Goal: Task Accomplishment & Management: Manage account settings

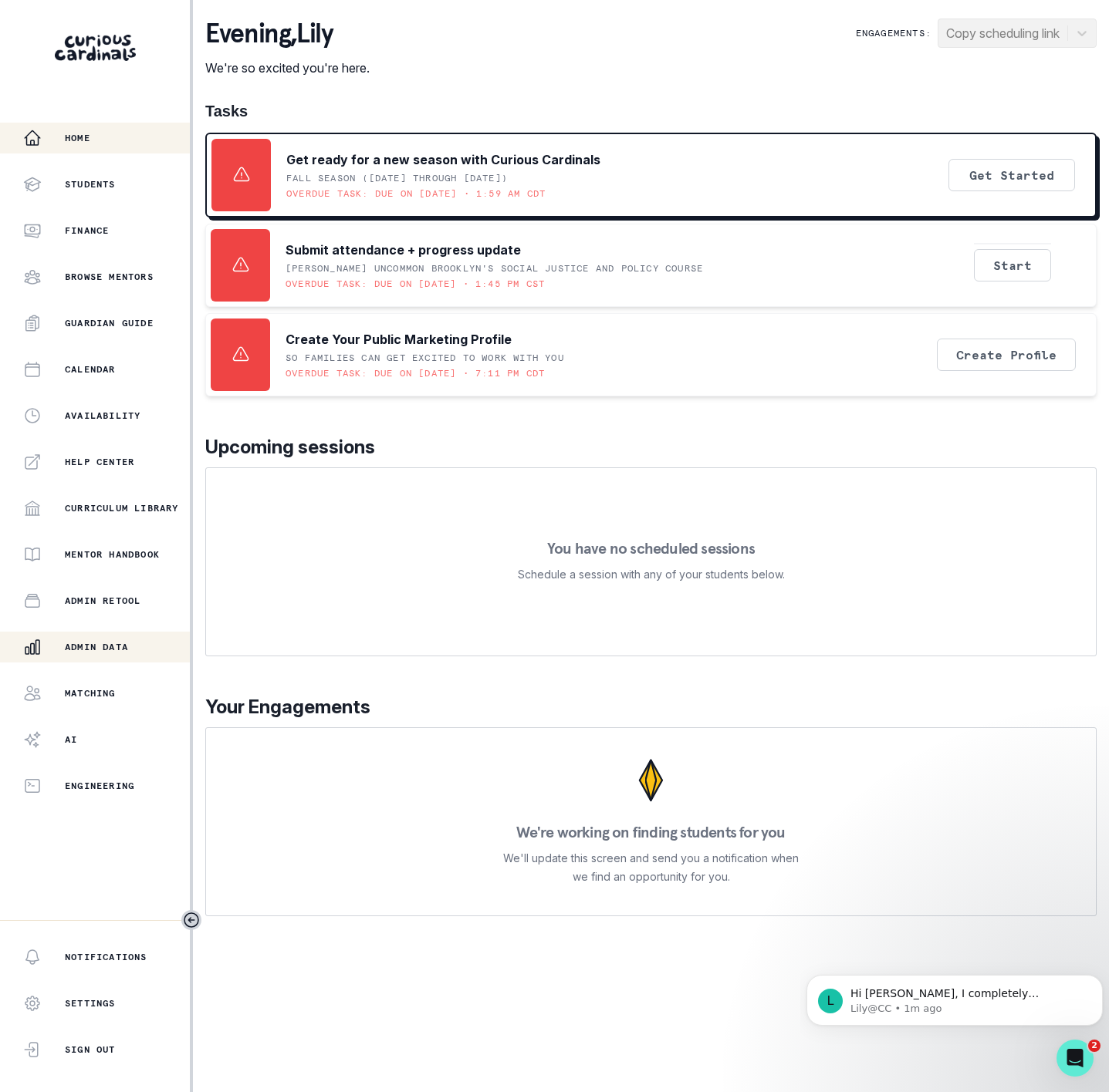
click at [128, 652] on p "Admin Data" at bounding box center [96, 646] width 63 height 12
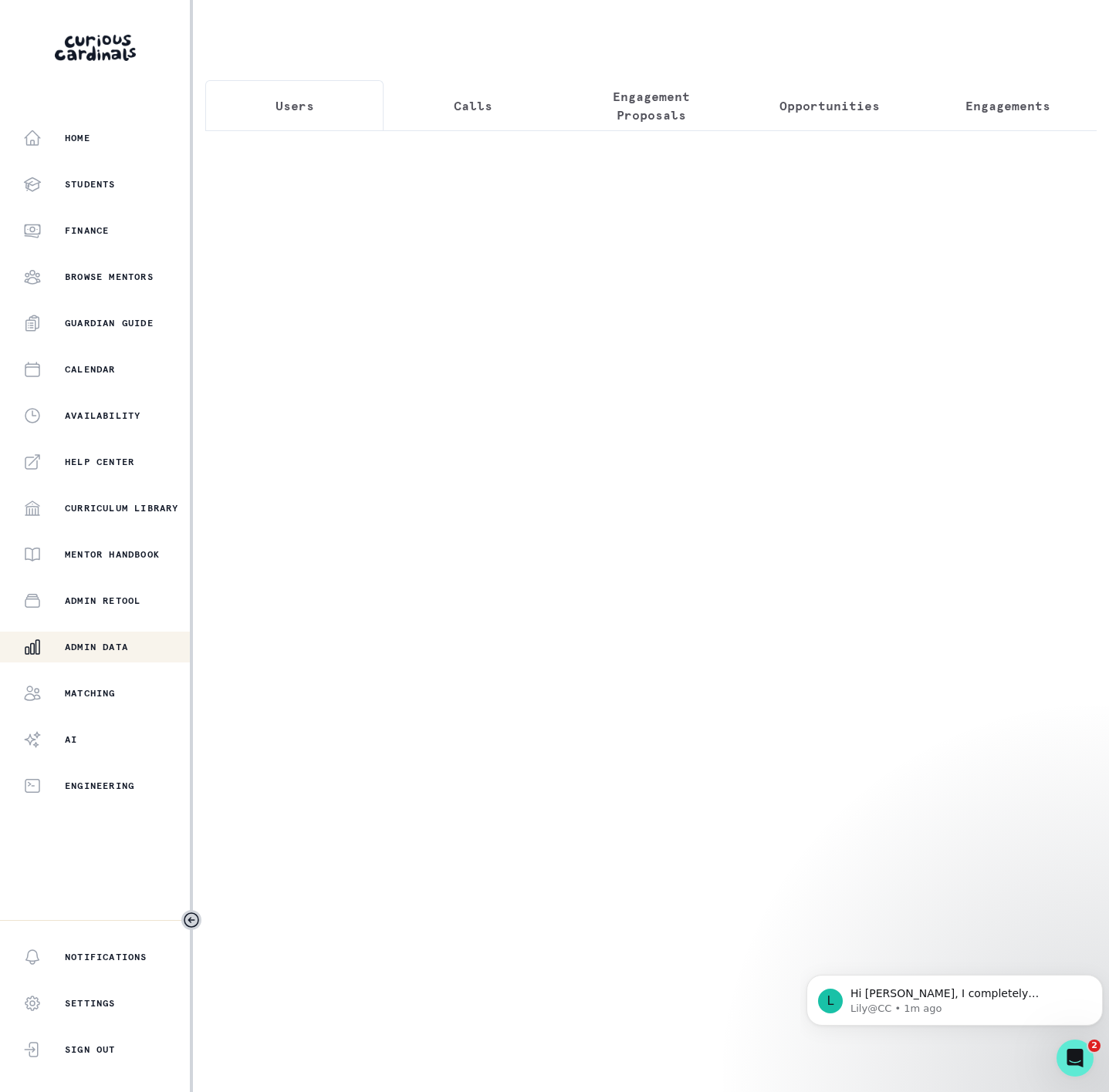
click at [279, 119] on button "Users" at bounding box center [294, 105] width 178 height 51
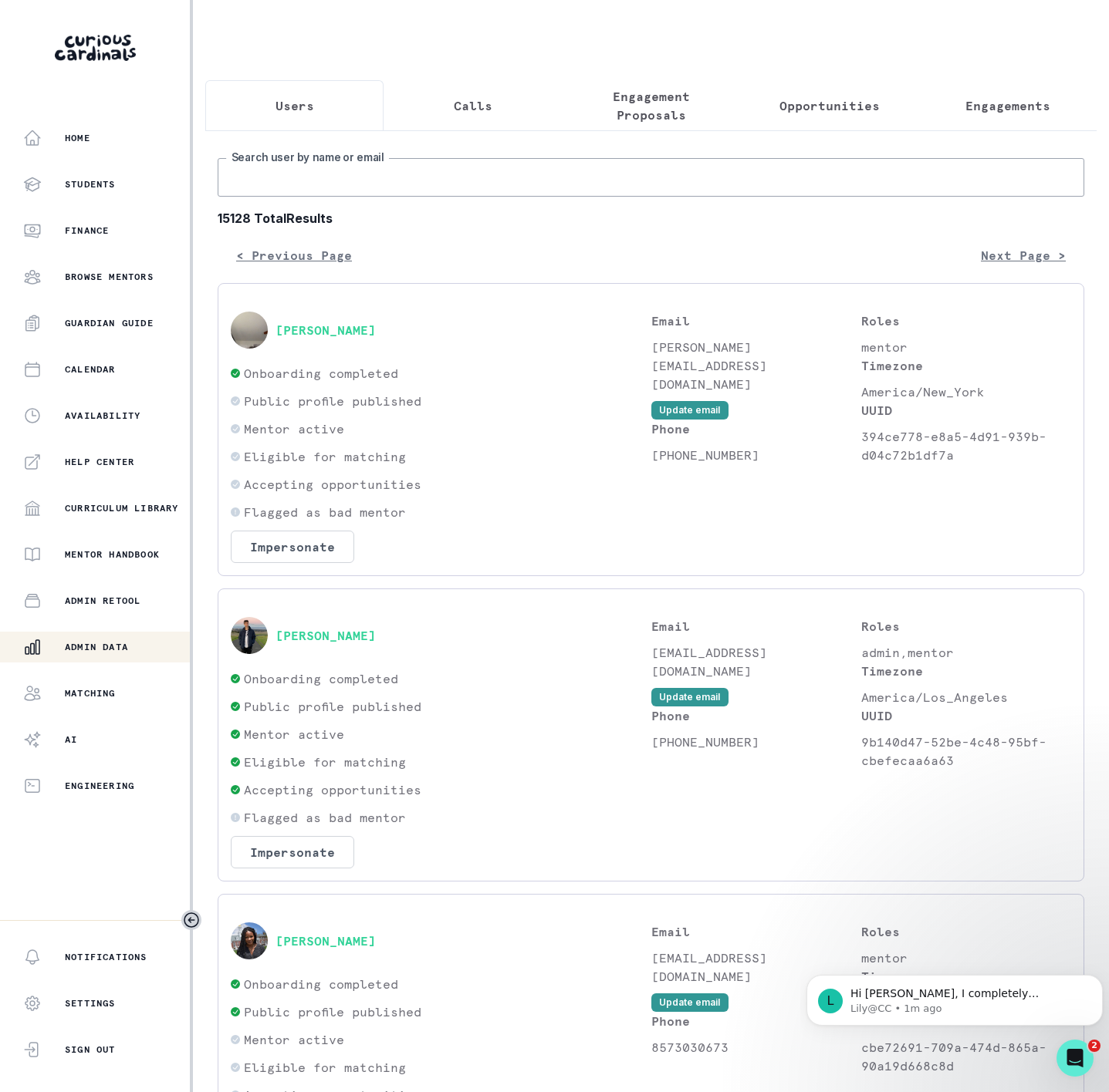
click at [305, 197] on input "Search user by name or email" at bounding box center [651, 178] width 867 height 38
paste input "[PERSON_NAME]"
type input "[PERSON_NAME]"
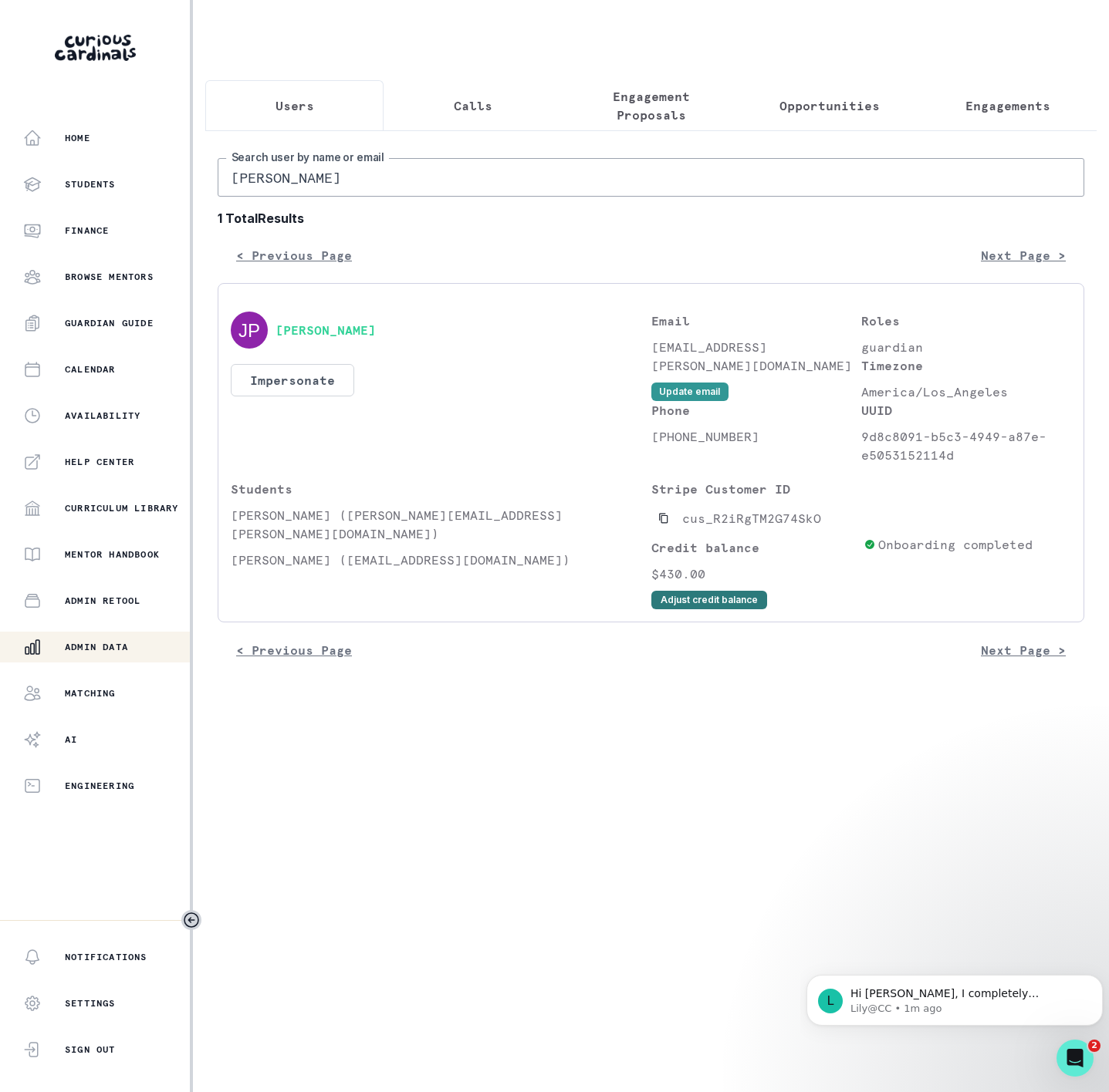
click at [717, 609] on button "Adjust credit balance" at bounding box center [709, 600] width 115 height 18
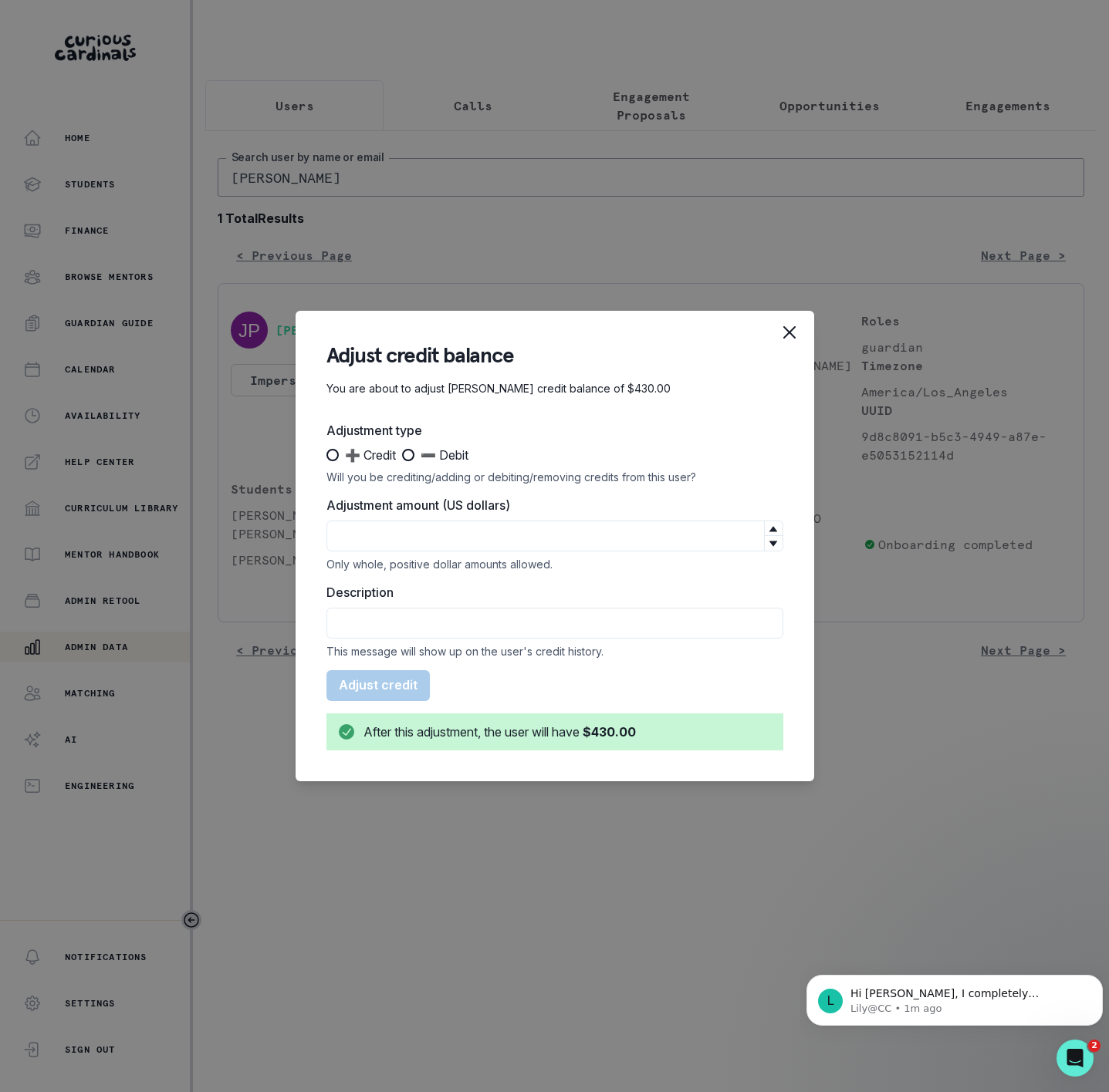
click at [332, 456] on span at bounding box center [332, 455] width 12 height 12
click at [326, 456] on input "➕ Credit" at bounding box center [325, 455] width 1 height 1
radio input "true"
click at [378, 531] on input "Adjustment amount (US dollars)" at bounding box center [554, 535] width 457 height 31
click at [370, 618] on input "Description" at bounding box center [554, 622] width 457 height 31
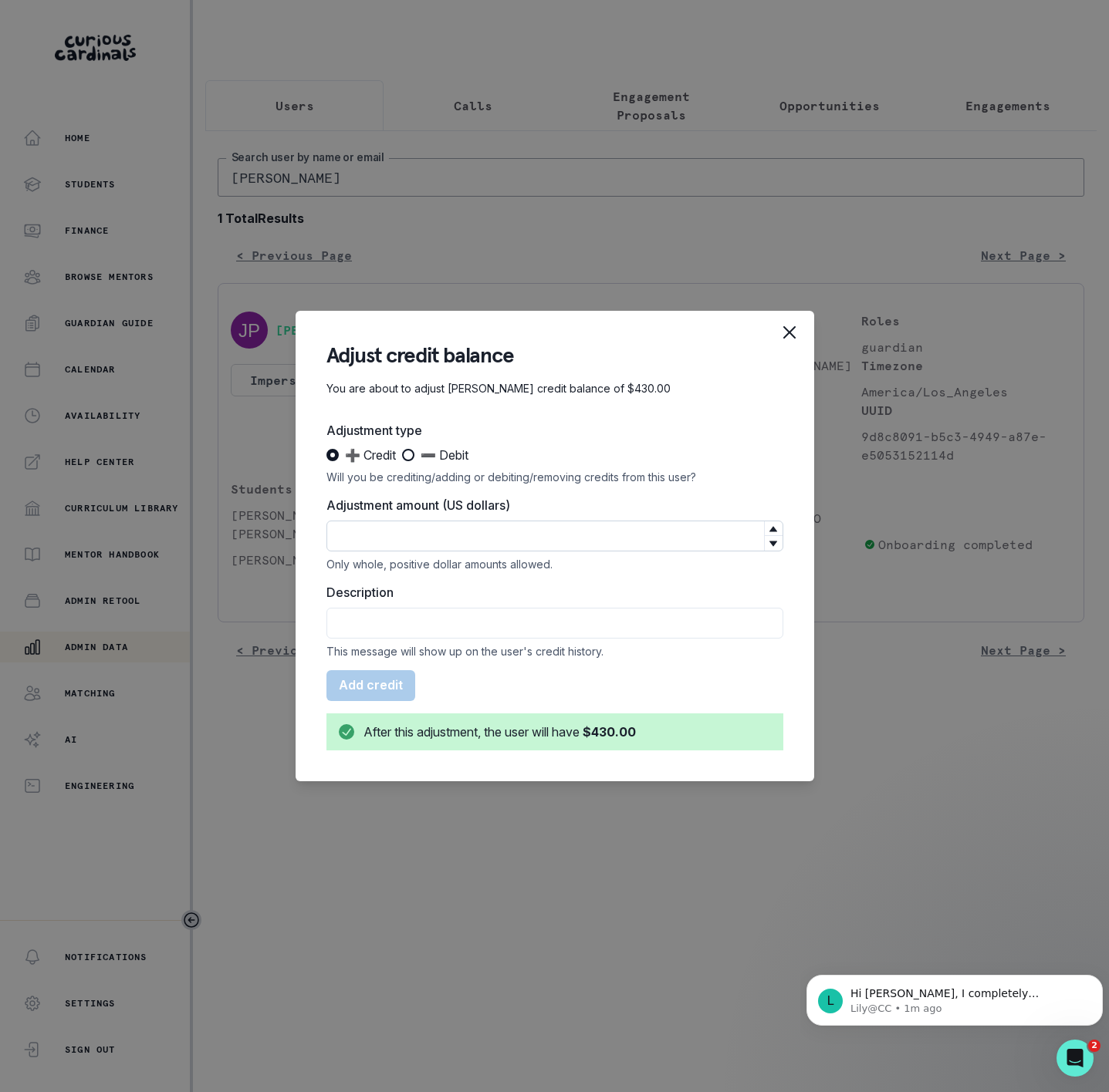
click at [345, 540] on input "Adjustment amount (US dollars)" at bounding box center [554, 535] width 457 height 31
type input "380"
click at [349, 630] on input "Description" at bounding box center [554, 622] width 457 height 31
type input "C"
type input "COURTSEY CREDIT OF LATE CANCELLATIONS"
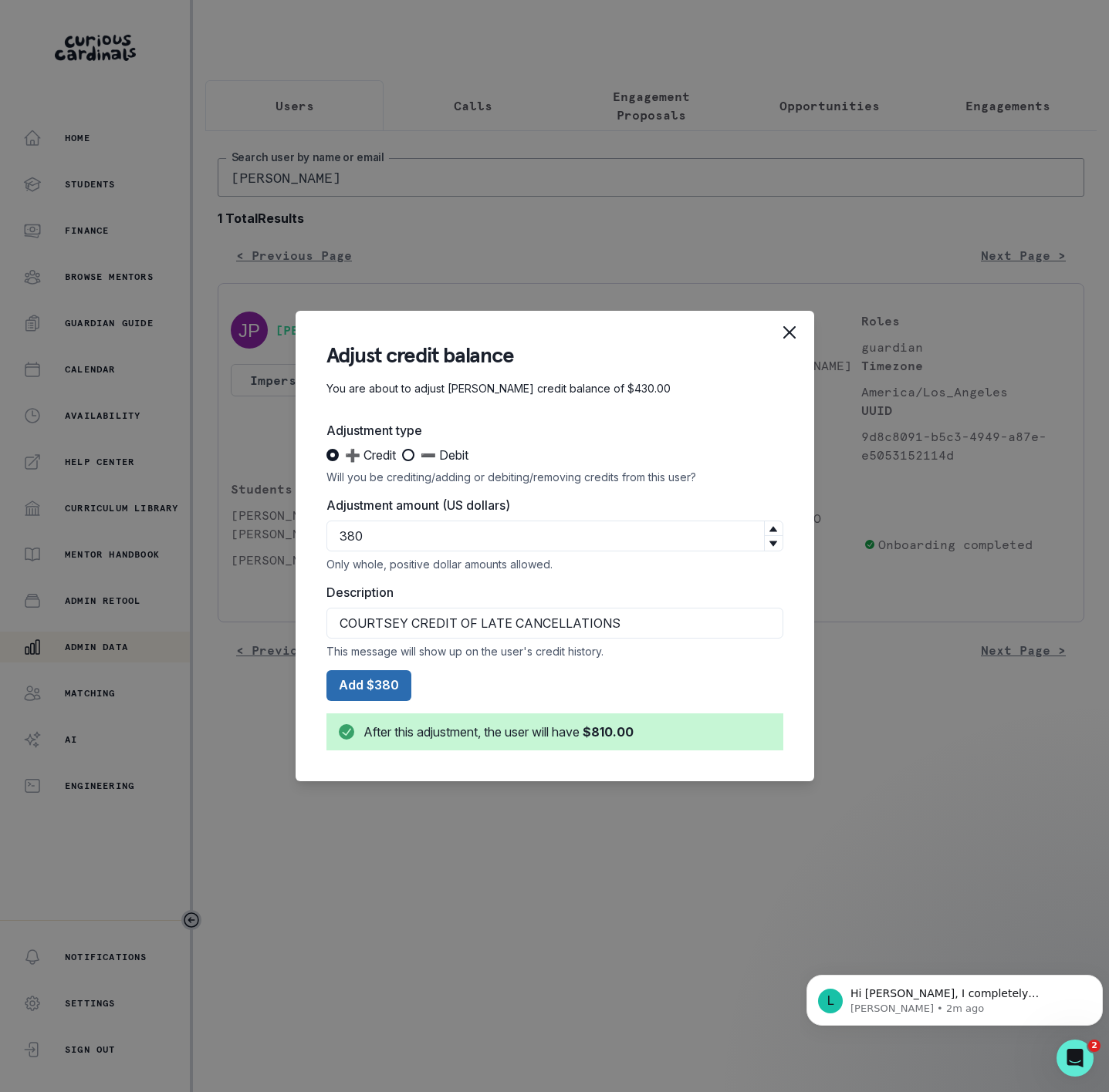
click at [382, 685] on button "Add $380" at bounding box center [369, 685] width 85 height 31
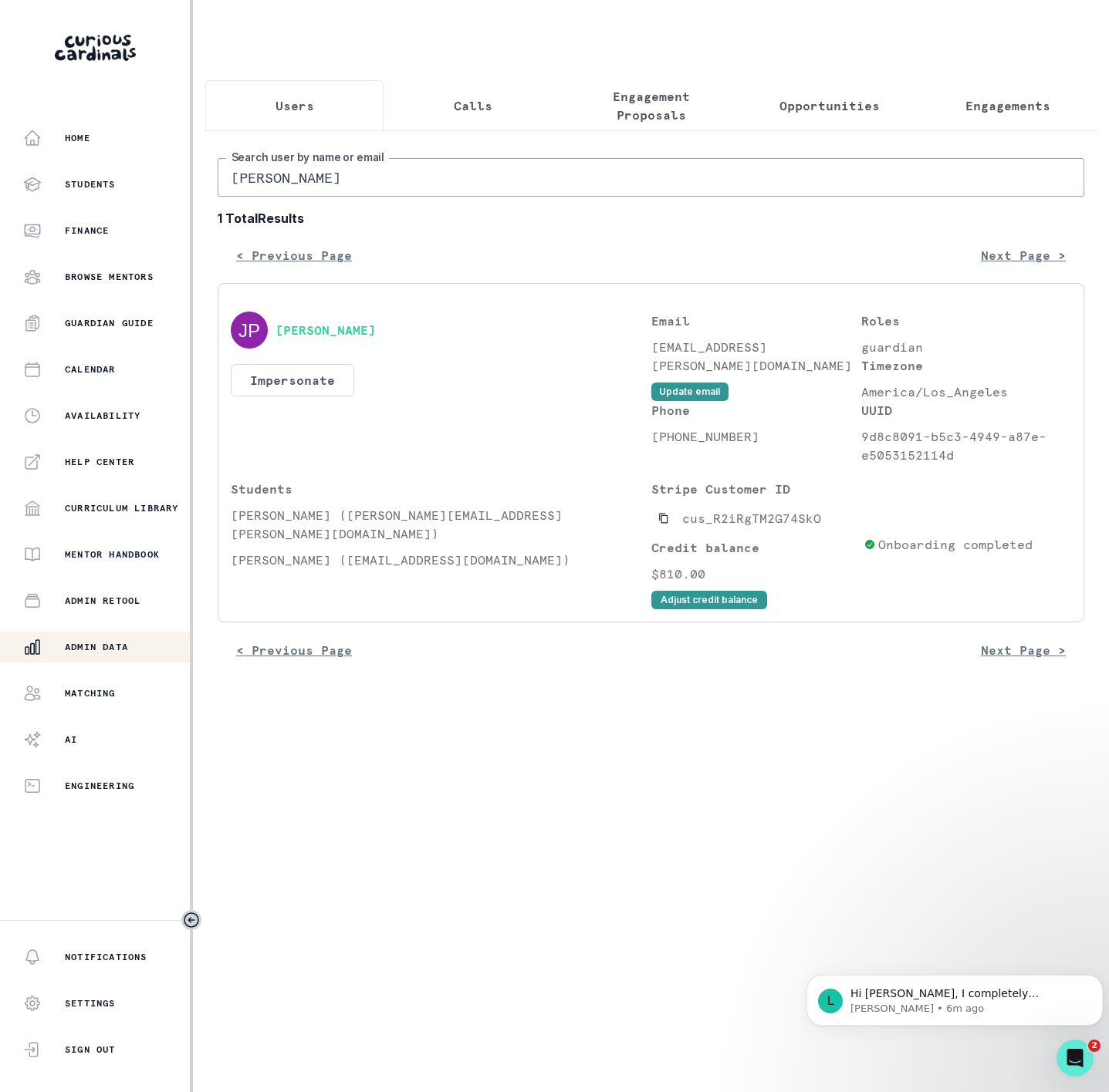
drag, startPoint x: 393, startPoint y: 197, endPoint x: -155, endPoint y: 221, distance: 548.5
click at [0, 221] on html "Home Students Finance Browse Mentors Guardian Guide Calendar Availability Help …" at bounding box center [554, 546] width 1109 height 1092
paste input "[PERSON_NAME]"
type input "[PERSON_NAME]"
drag, startPoint x: 229, startPoint y: 533, endPoint x: 306, endPoint y: 535, distance: 77.0
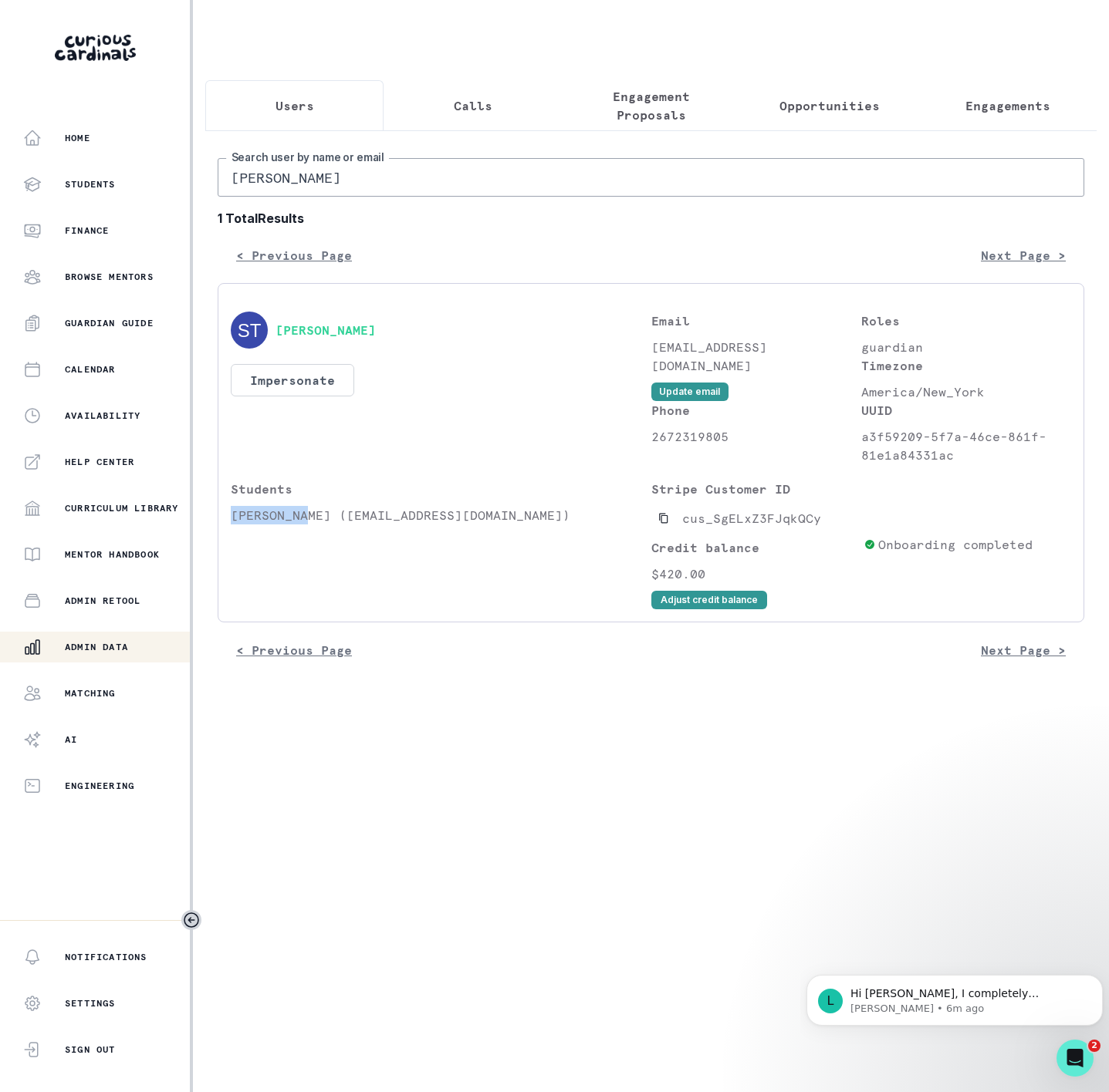
click at [306, 535] on div "[PERSON_NAME] Impersonate Confirmation Are you sure? Impersonating means that w…" at bounding box center [651, 452] width 867 height 339
copy p "[PERSON_NAME]"
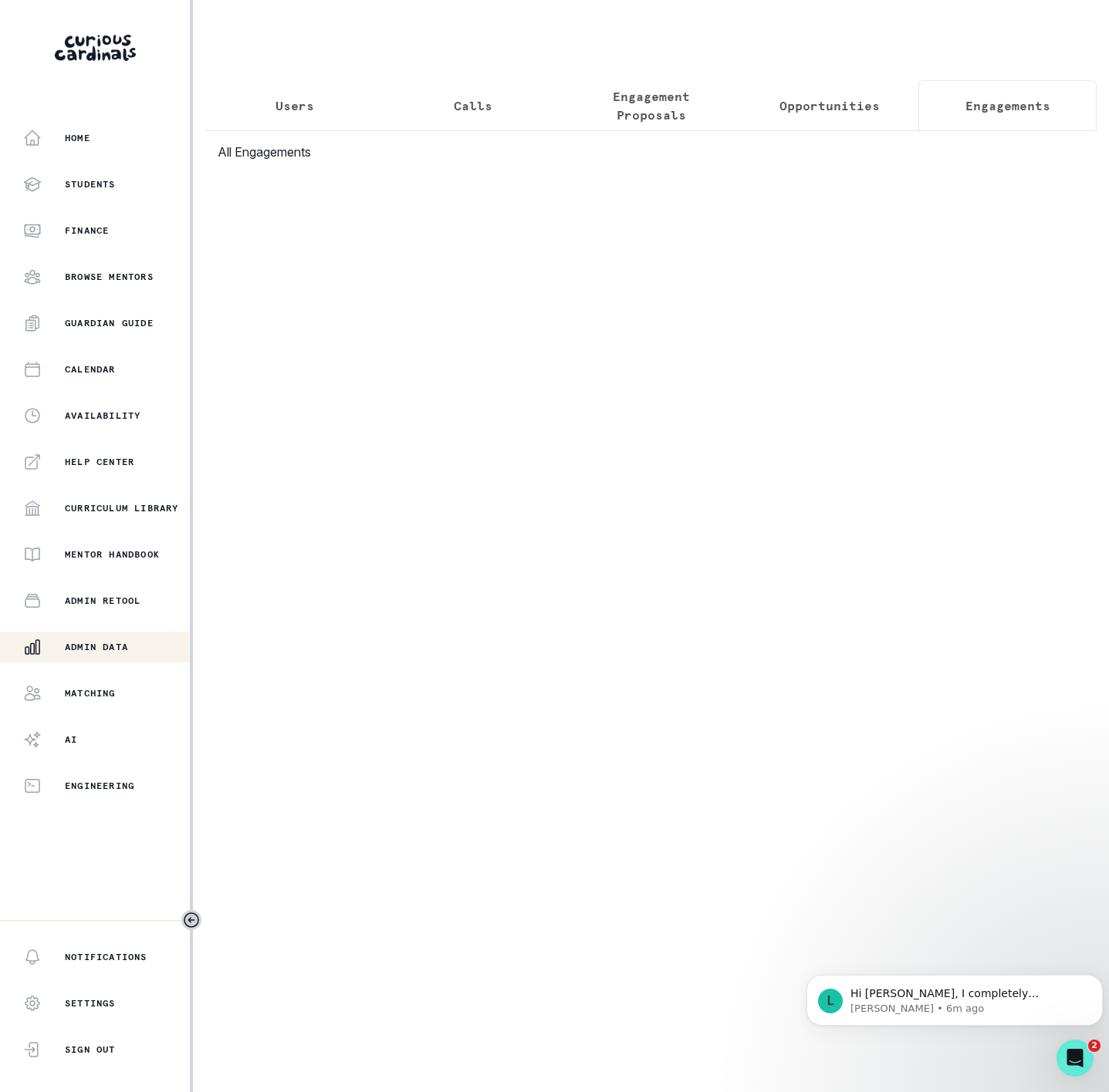
click at [986, 102] on p "Engagements" at bounding box center [1008, 105] width 85 height 18
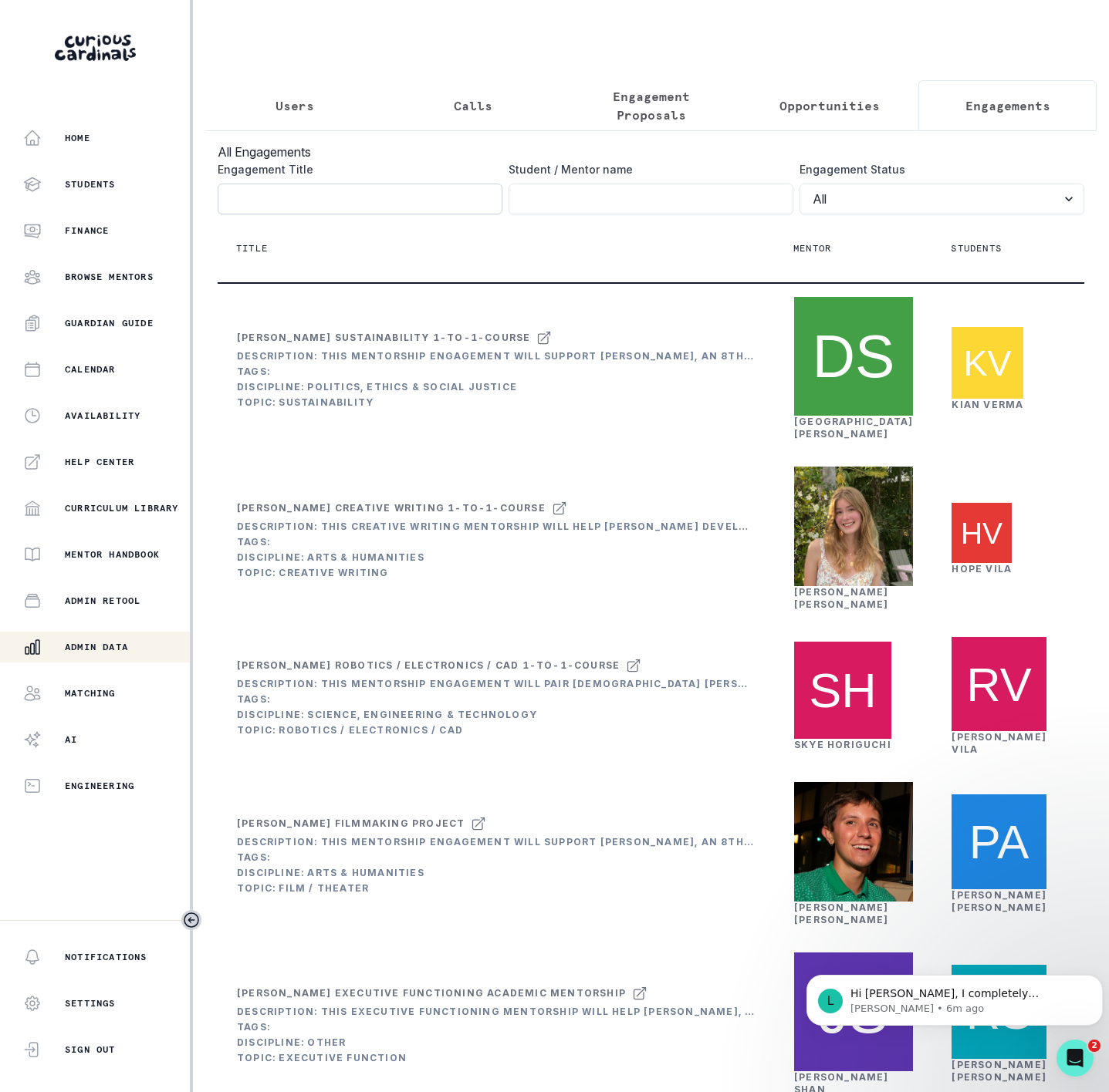
click at [271, 202] on input "Engagement Title" at bounding box center [359, 198] width 285 height 31
paste input "[PERSON_NAME]"
type input "[PERSON_NAME]"
click button "submit" at bounding box center [0, 0] width 0 height 0
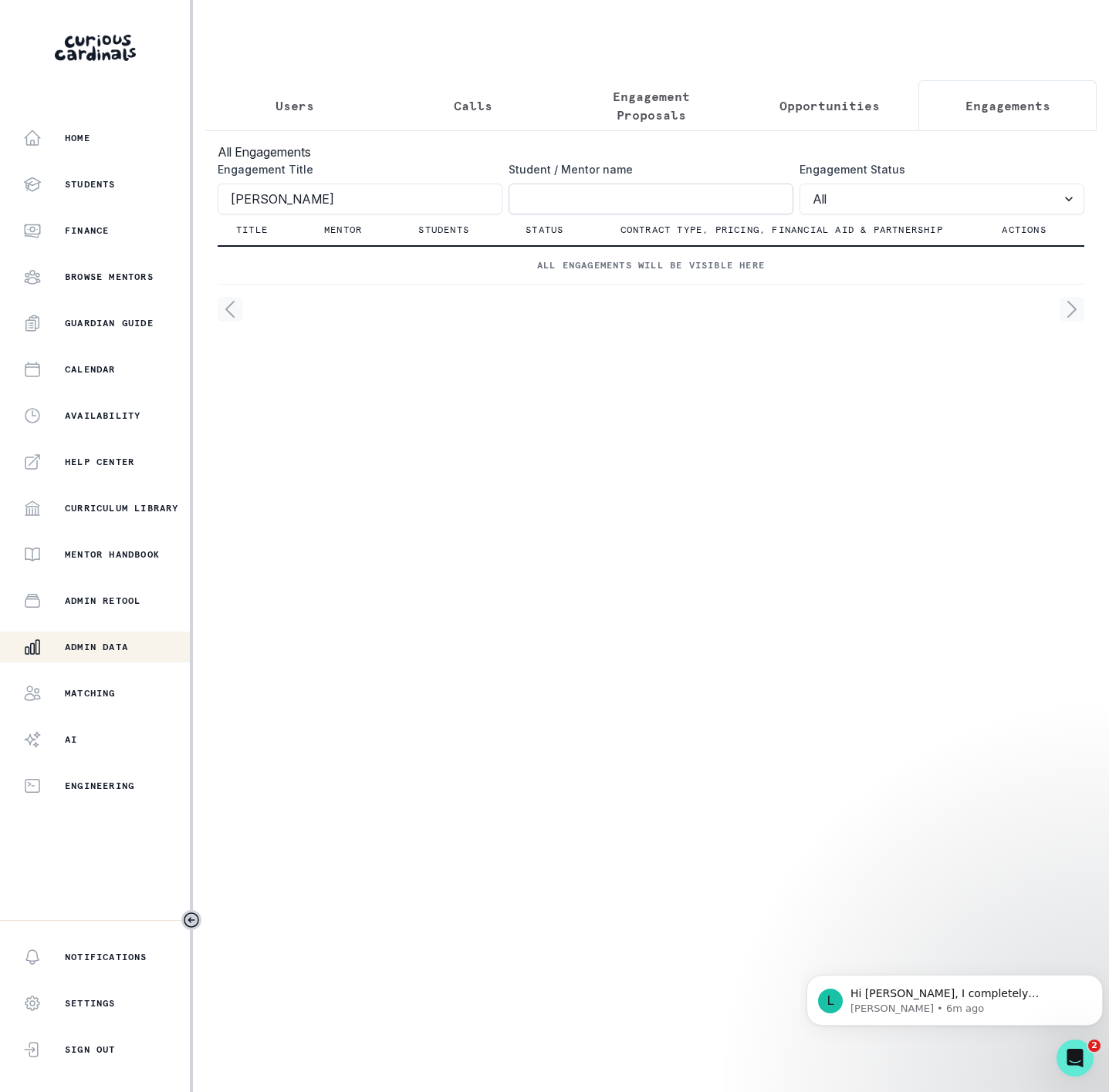
click at [540, 214] on input "Engagement Title" at bounding box center [651, 198] width 285 height 31
paste input "[PERSON_NAME]"
type input "[PERSON_NAME]"
click button "submit" at bounding box center [0, 0] width 0 height 0
drag, startPoint x: 341, startPoint y: 209, endPoint x: 71, endPoint y: 227, distance: 270.6
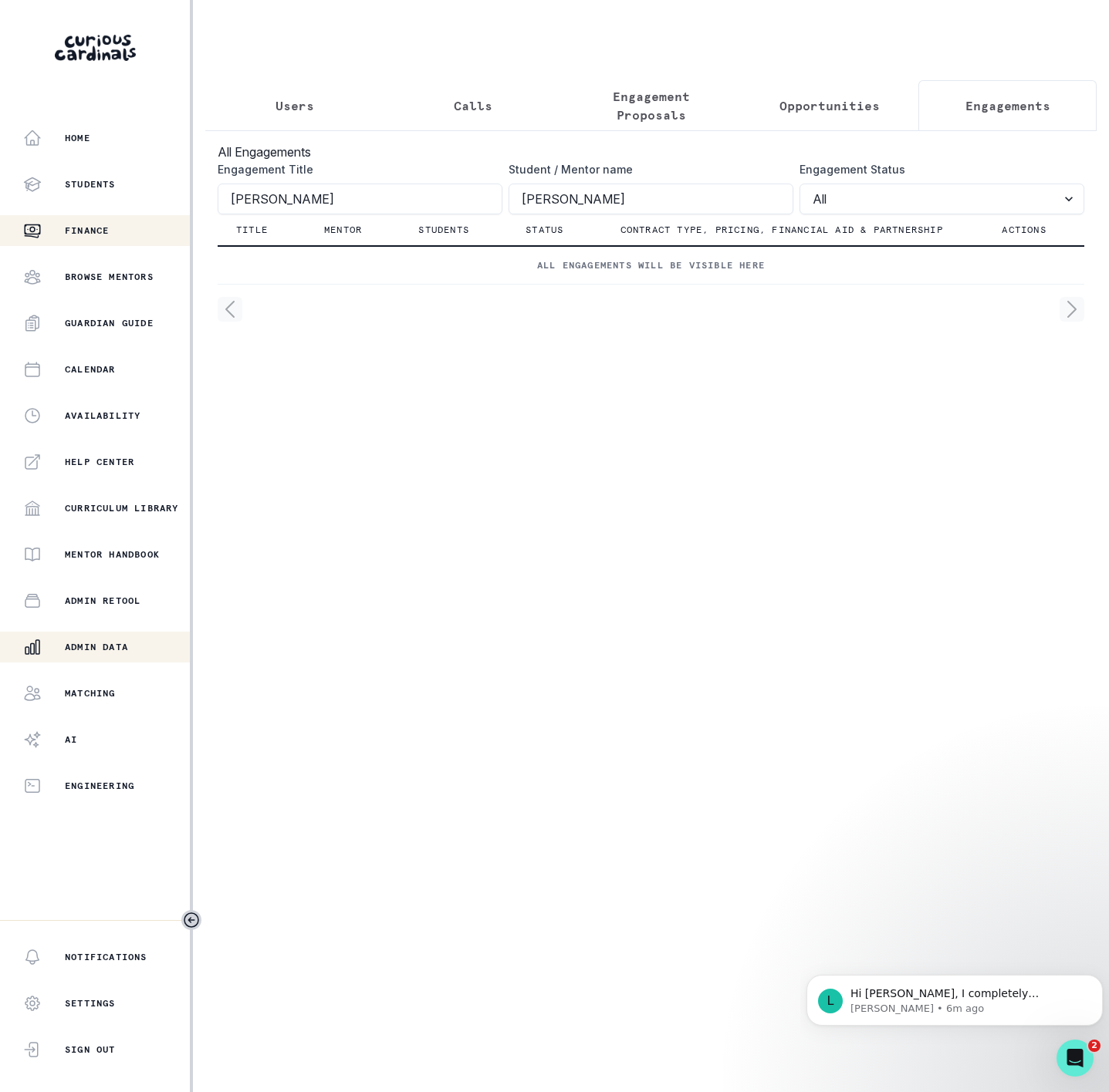
click at [85, 227] on div "Home Students Finance Browse Mentors Guardian Guide Calendar Availability Help …" at bounding box center [554, 546] width 1109 height 1092
click button "submit" at bounding box center [0, 0] width 0 height 0
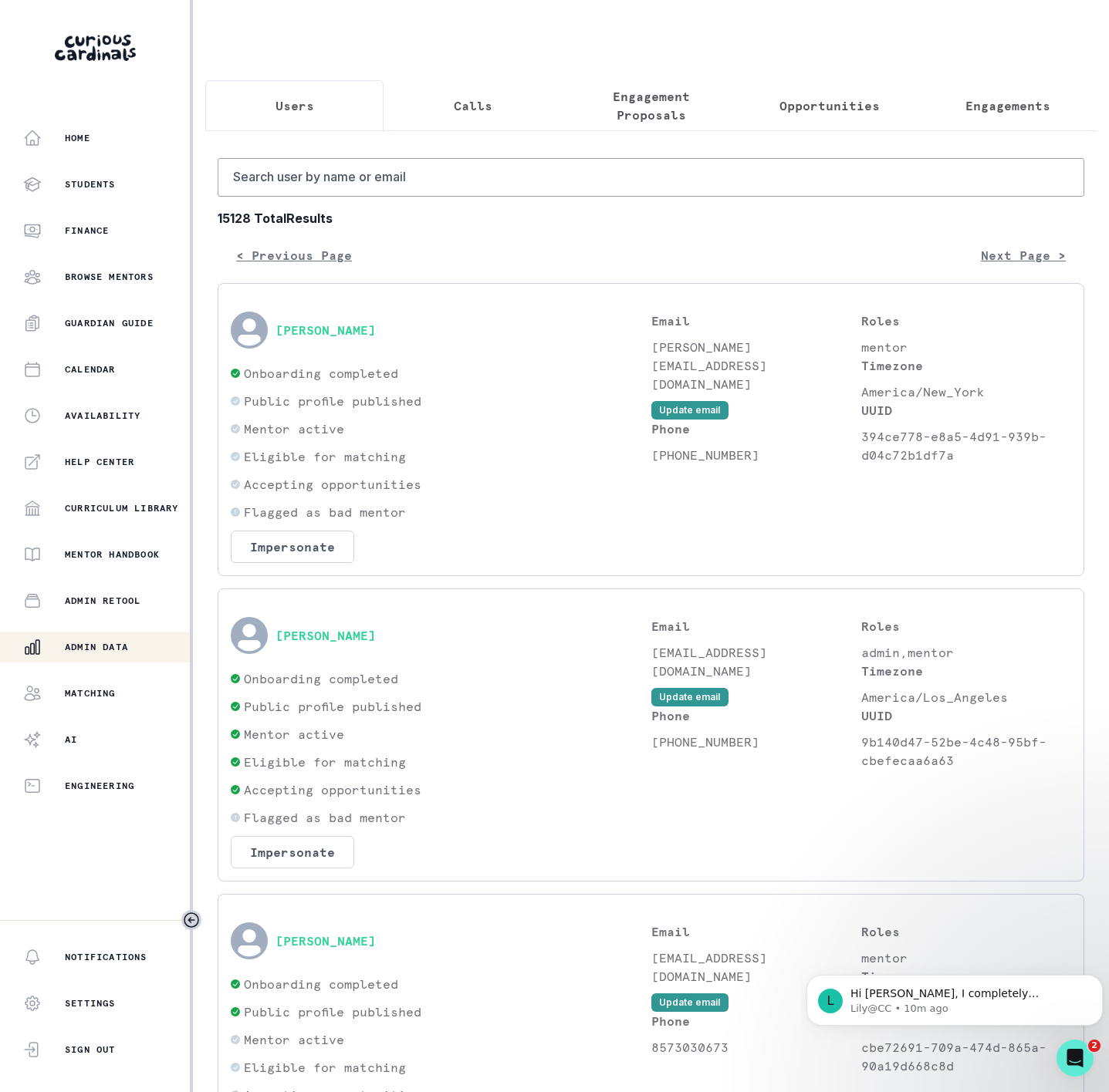
click at [283, 96] on p "Users" at bounding box center [295, 105] width 38 height 18
click at [268, 197] on input "Search user by name or email" at bounding box center [651, 178] width 867 height 38
paste input "[PERSON_NAME]"
type input "[PERSON_NAME]"
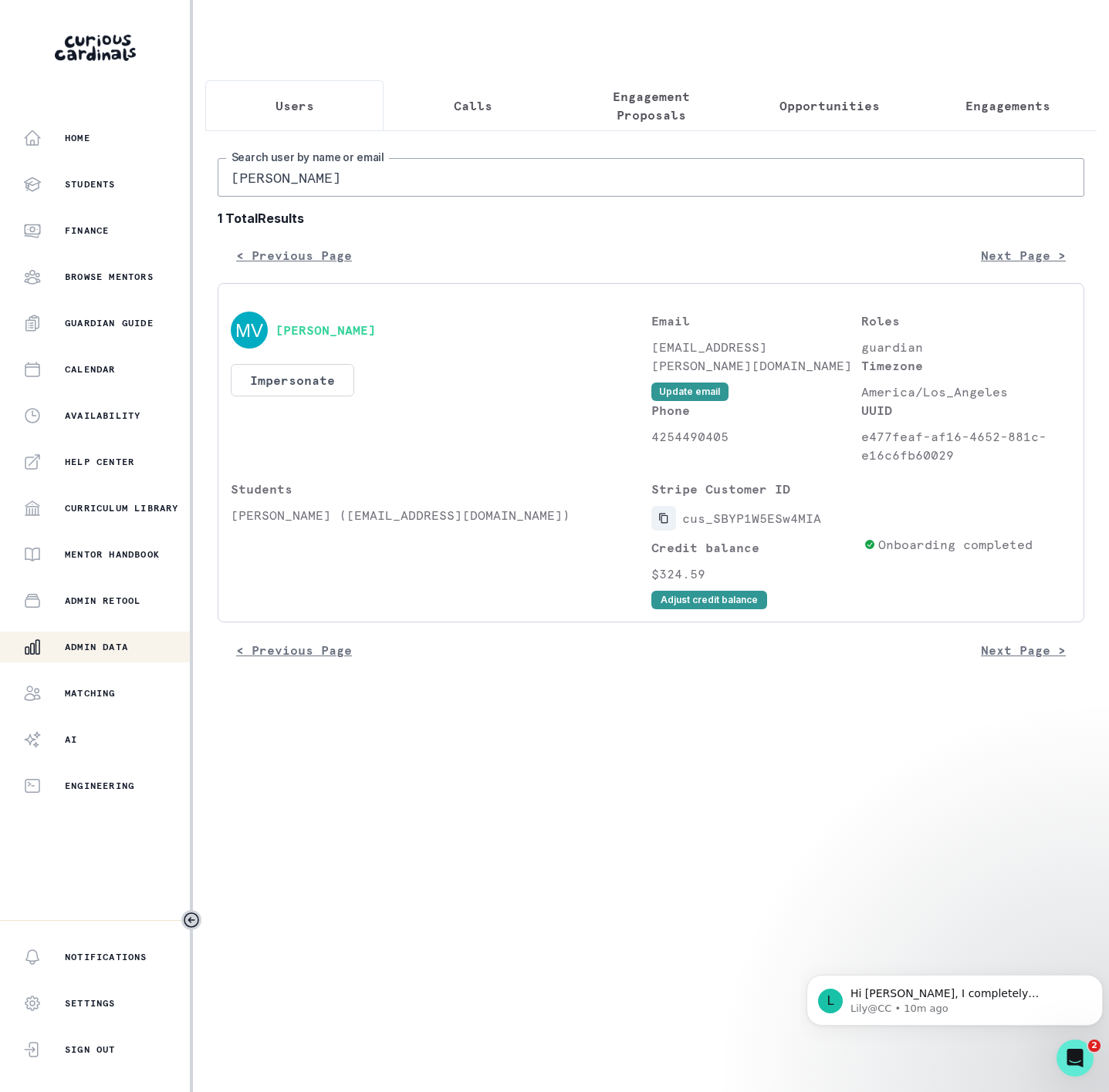
click at [664, 524] on icon "Copied to clipboard" at bounding box center [663, 518] width 11 height 11
drag, startPoint x: 352, startPoint y: 202, endPoint x: 77, endPoint y: 200, distance: 275.0
click at [80, 200] on div "Home Students Finance Browse Mentors Guardian Guide Calendar Availability Help …" at bounding box center [554, 546] width 1109 height 1092
paste input "[PERSON_NAME]"
type input "[PERSON_NAME]"
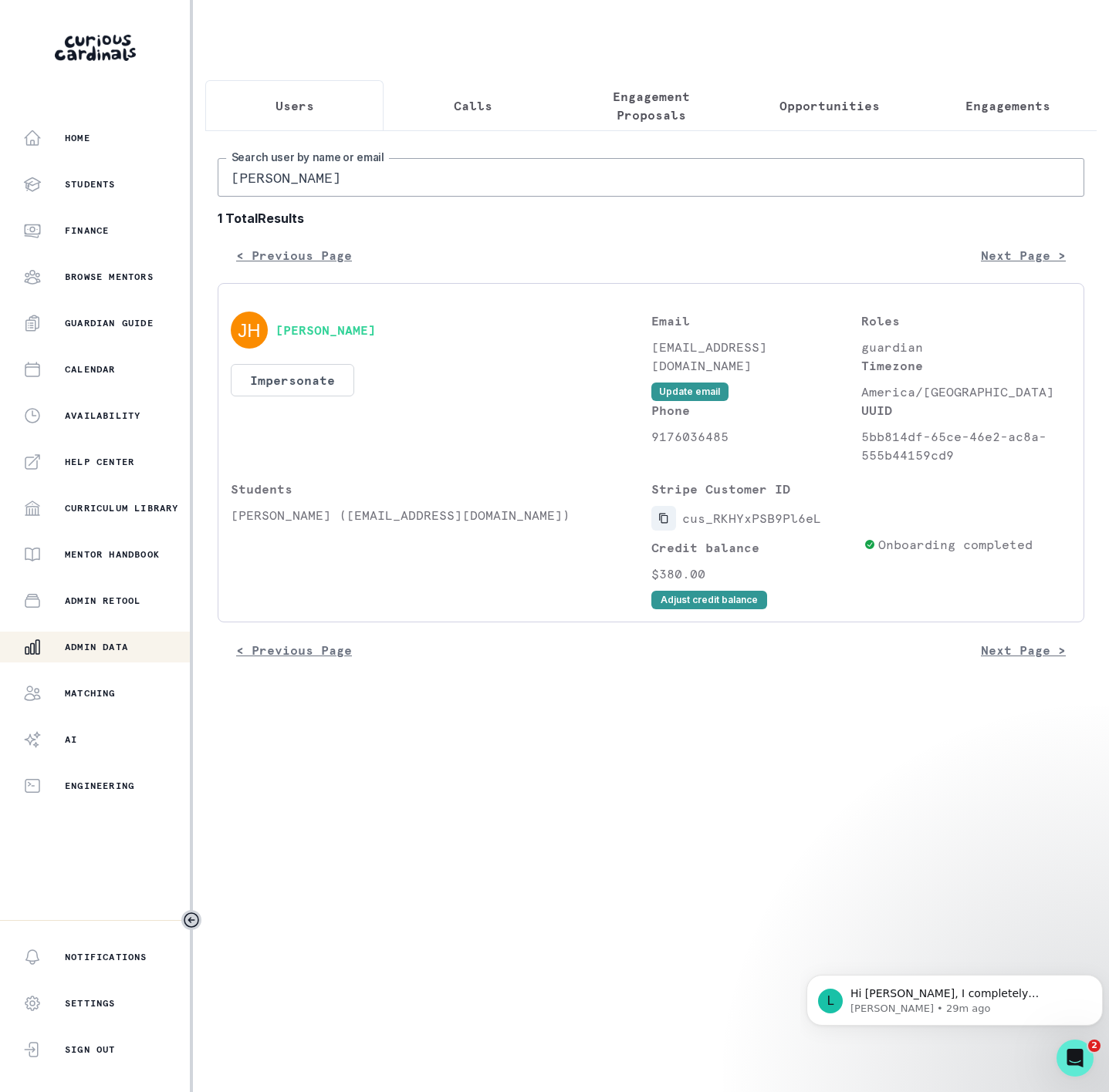
click at [660, 524] on icon "Copied to clipboard" at bounding box center [663, 518] width 11 height 11
drag, startPoint x: 230, startPoint y: 531, endPoint x: 334, endPoint y: 531, distance: 104.0
click at [334, 524] on p "[PERSON_NAME] ([EMAIL_ADDRESS][DOMAIN_NAME])" at bounding box center [441, 515] width 421 height 18
copy p "[PERSON_NAME]"
click at [980, 102] on p "Engagements" at bounding box center [1008, 105] width 85 height 18
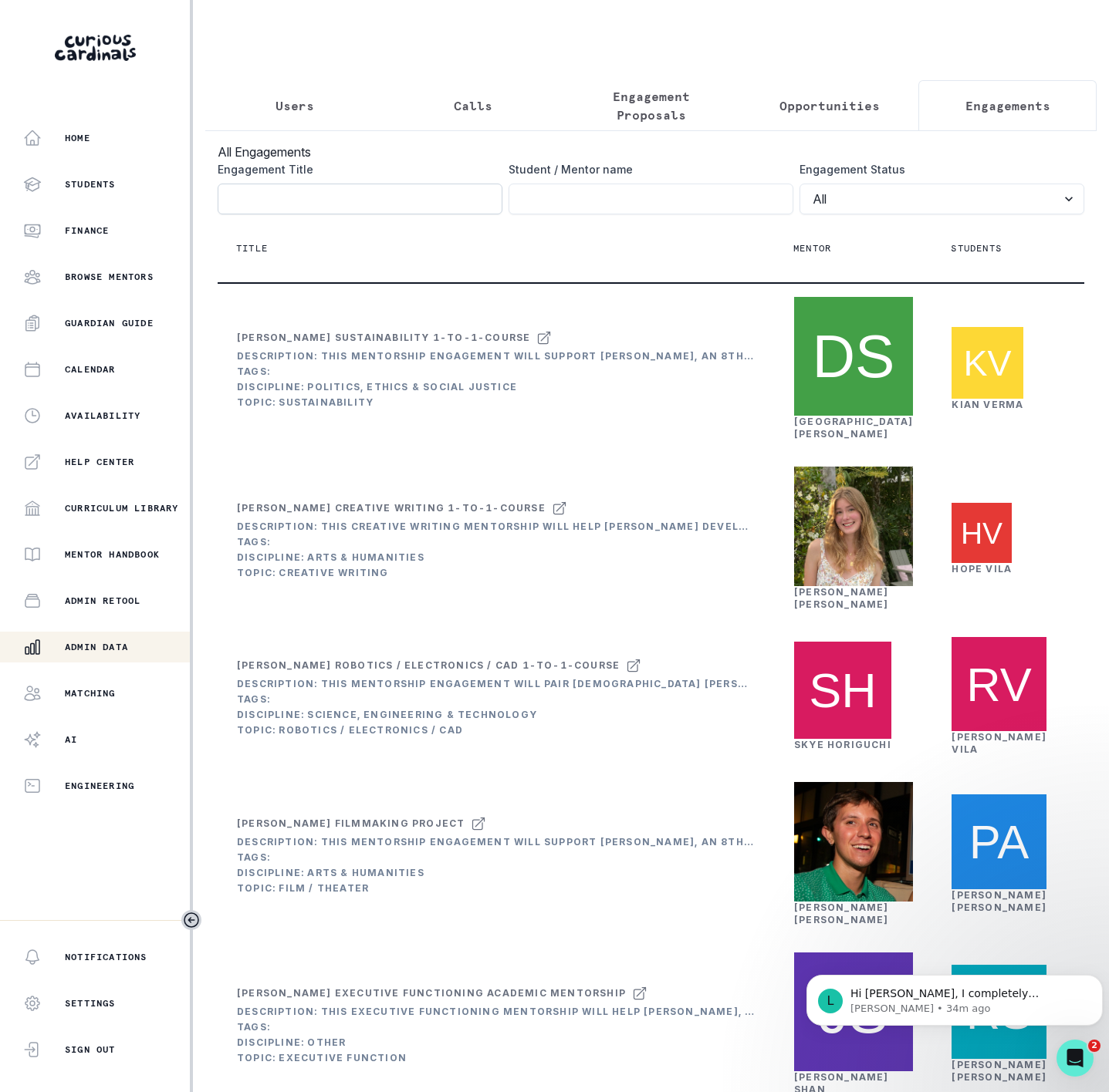
click at [285, 214] on input "Engagement Title" at bounding box center [359, 198] width 285 height 31
paste input "[PERSON_NAME]"
type input "[PERSON_NAME]"
click button "submit" at bounding box center [0, 0] width 0 height 0
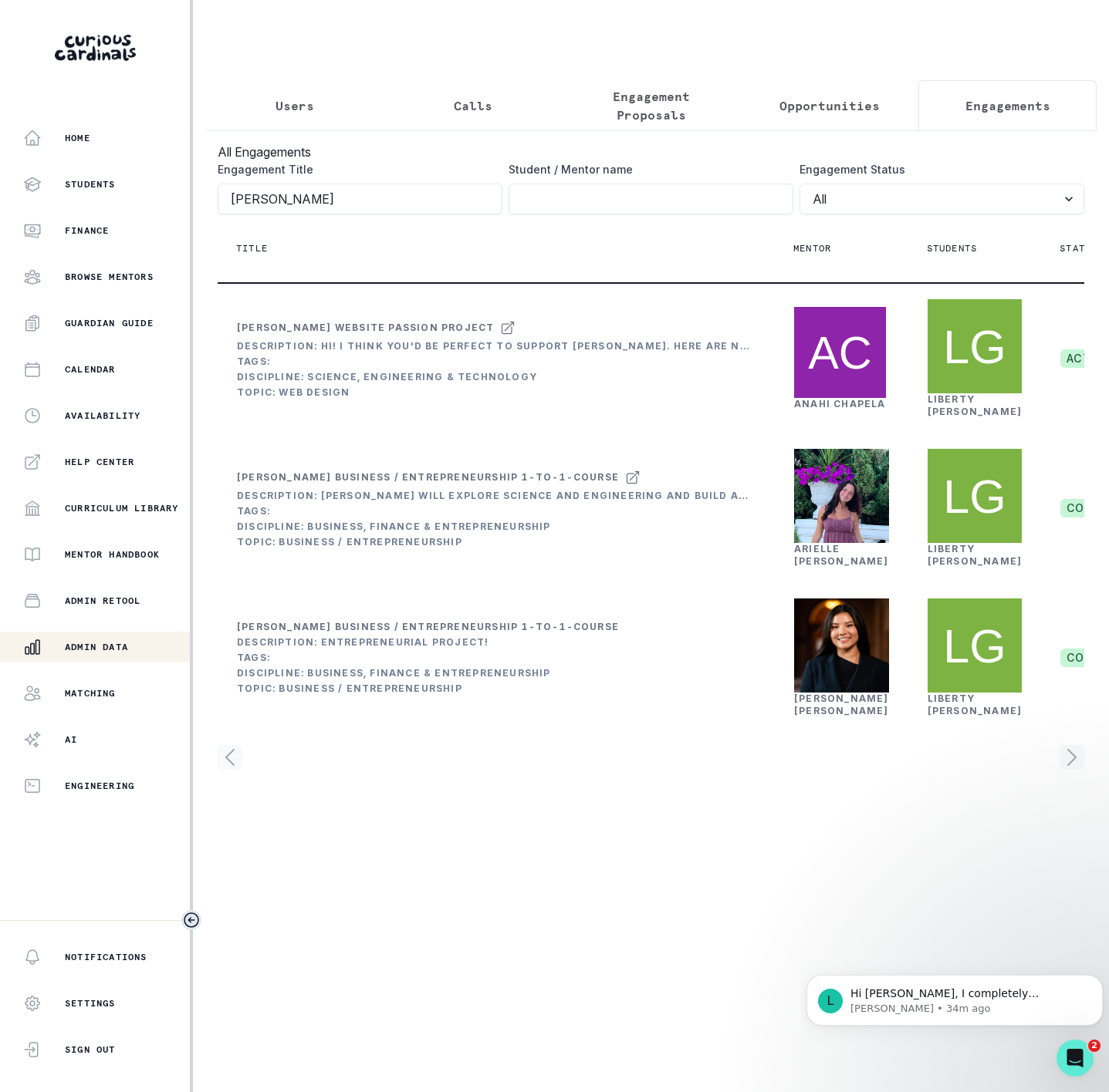
click at [190, 919] on icon "Toggle sidebar" at bounding box center [191, 920] width 18 height 18
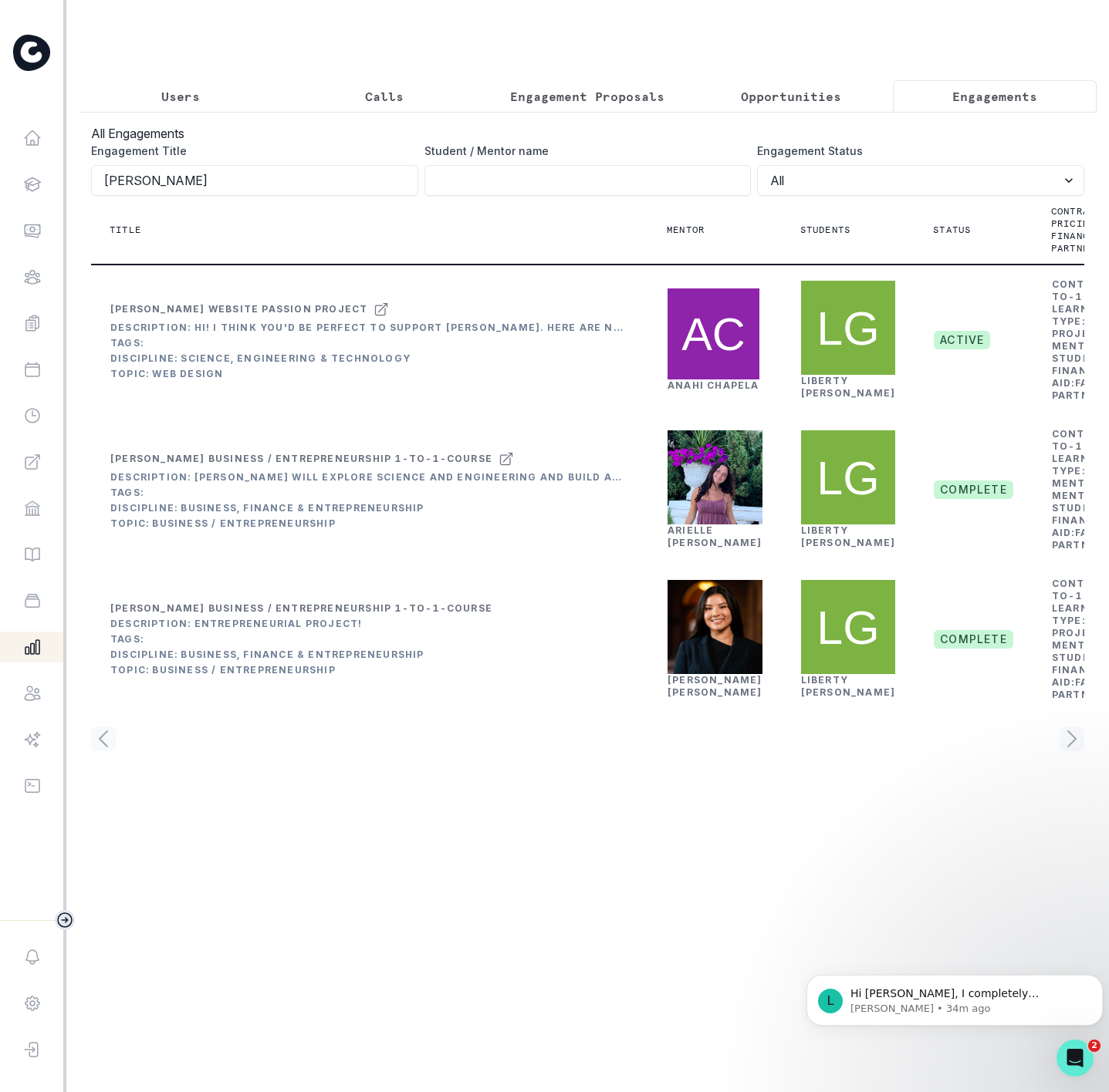
scroll to position [0, 142]
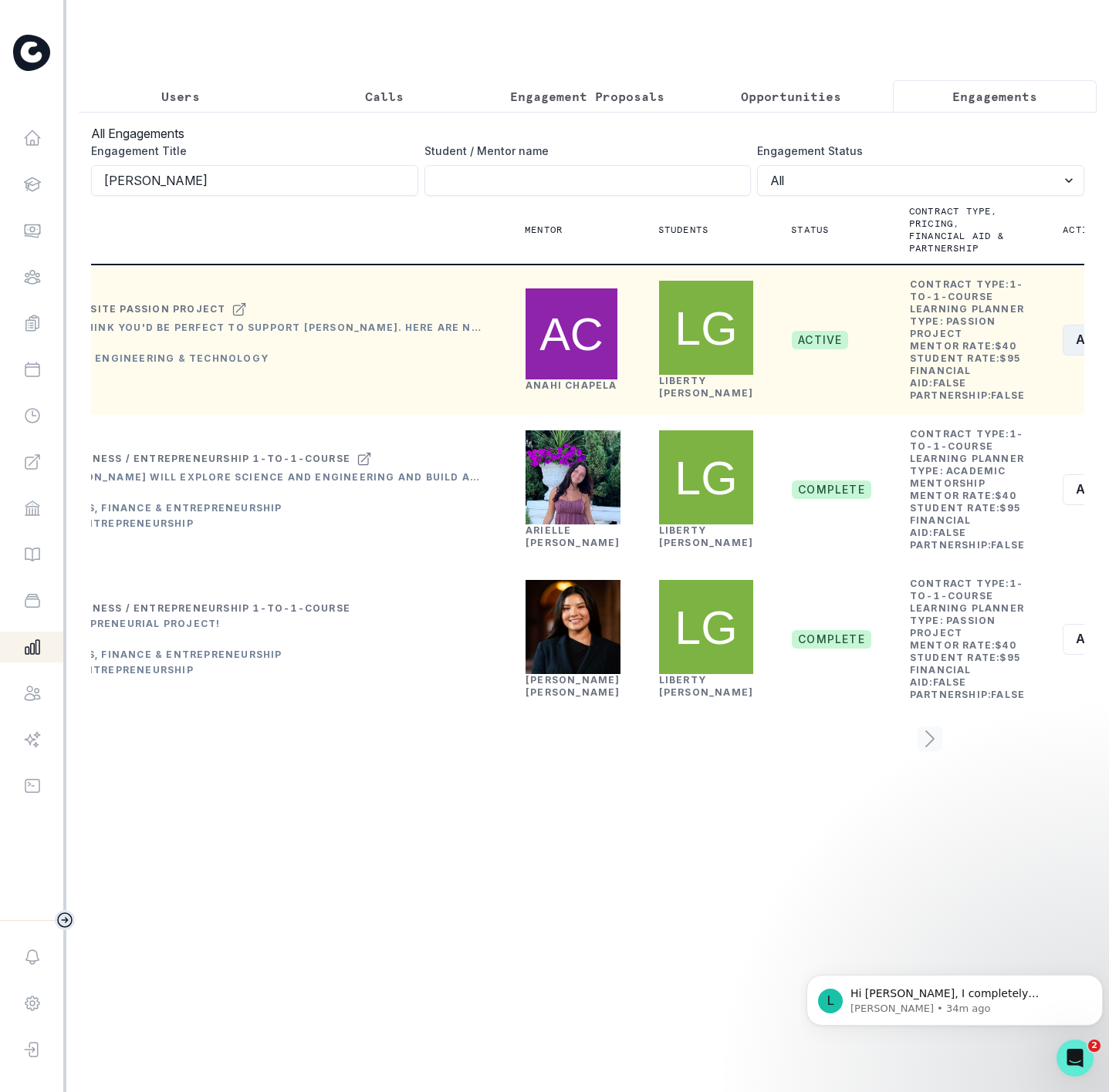
click at [1063, 356] on button "Actions" at bounding box center [1108, 339] width 92 height 31
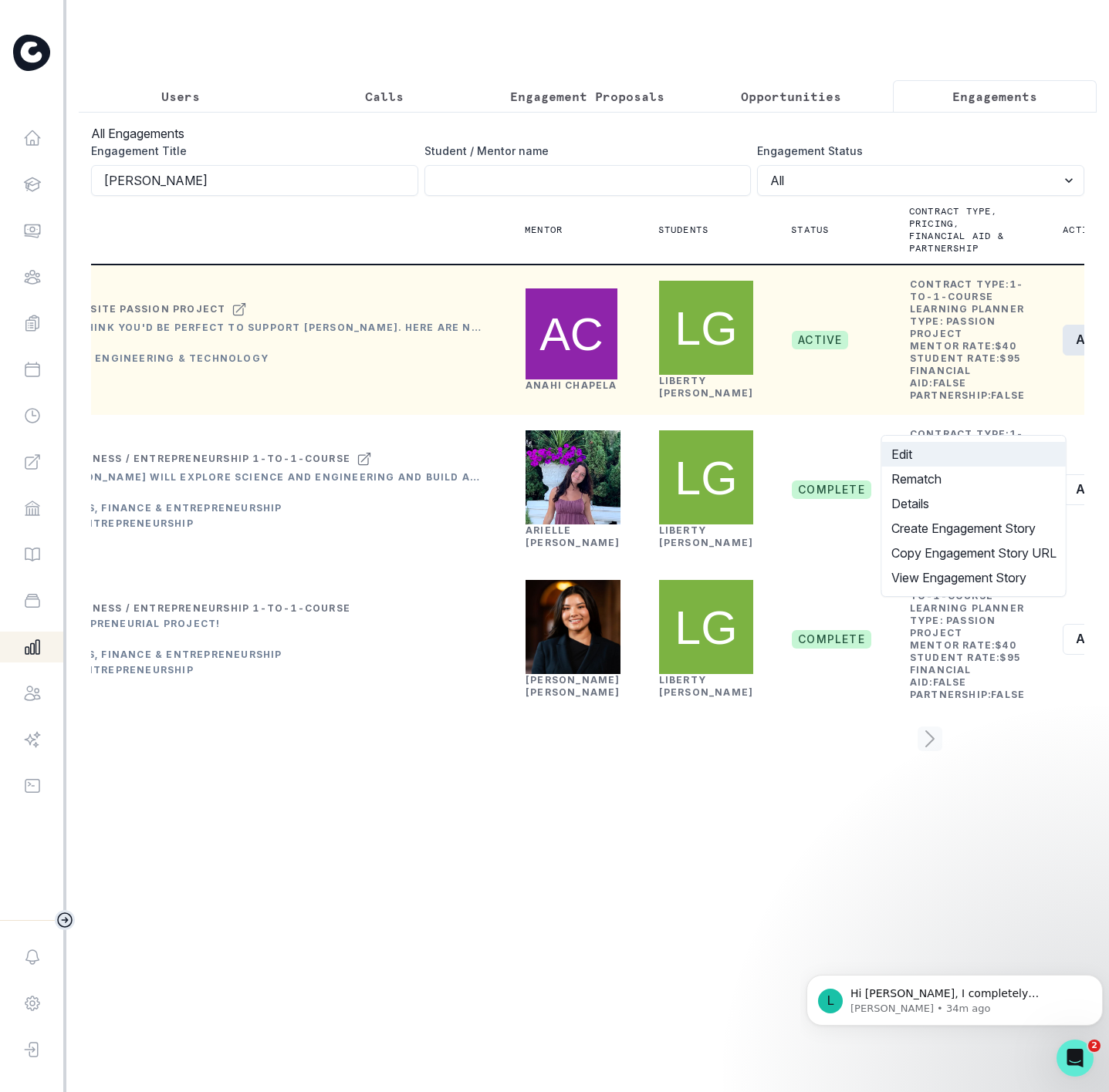
click at [919, 450] on button "Edit" at bounding box center [973, 455] width 183 height 25
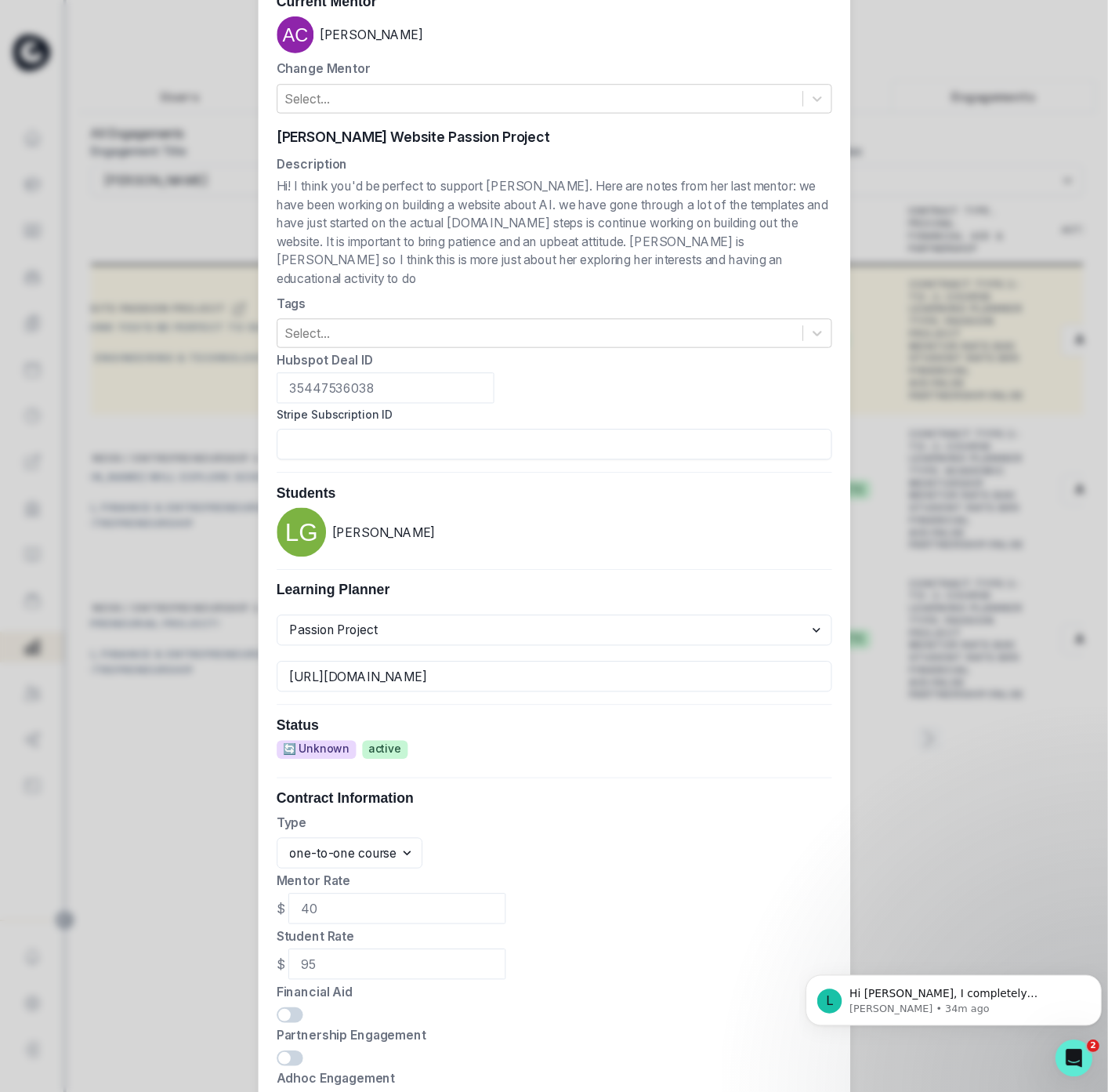
scroll to position [280, 0]
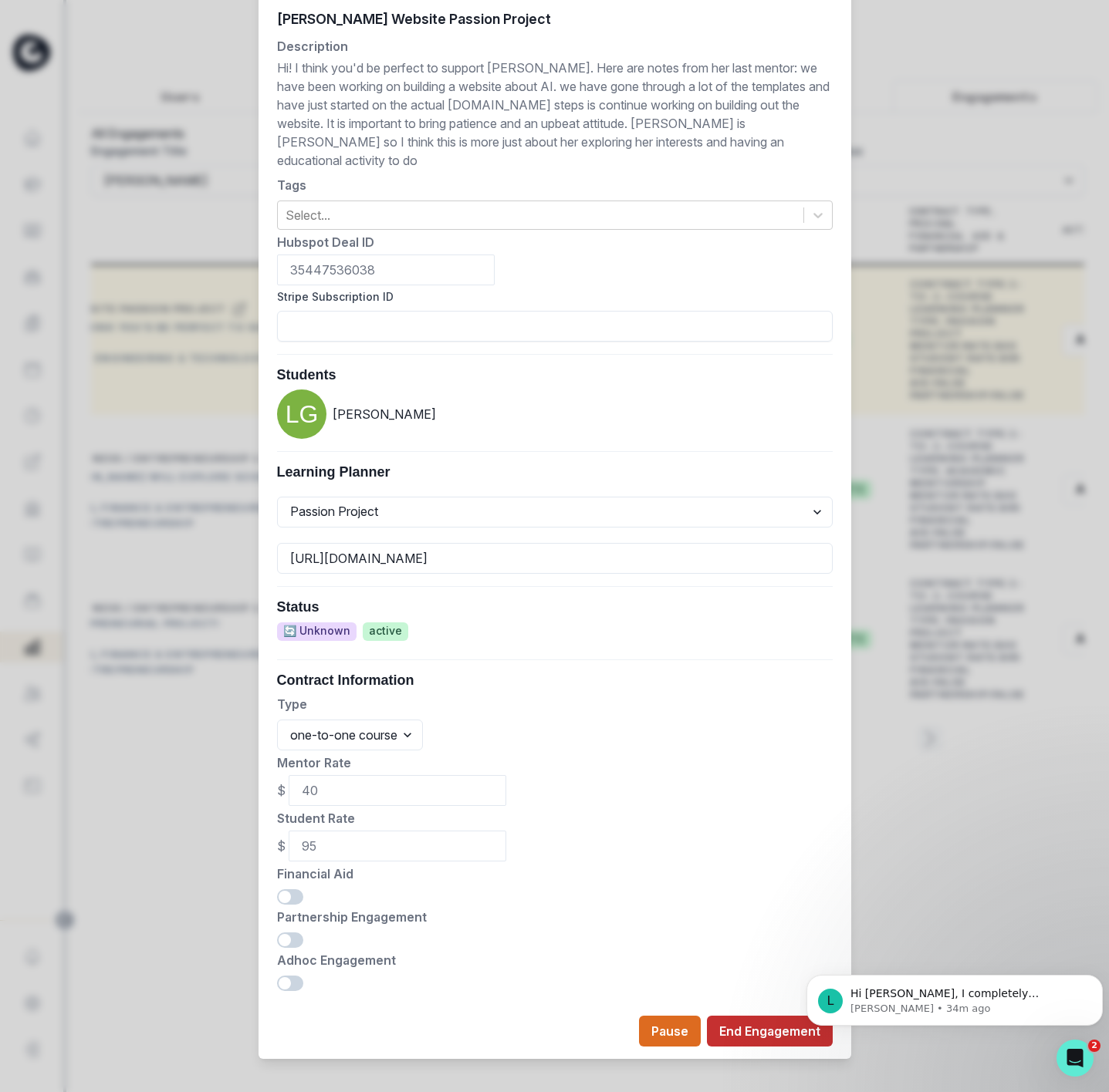
click at [729, 1016] on button "End Engagement" at bounding box center [769, 1031] width 126 height 31
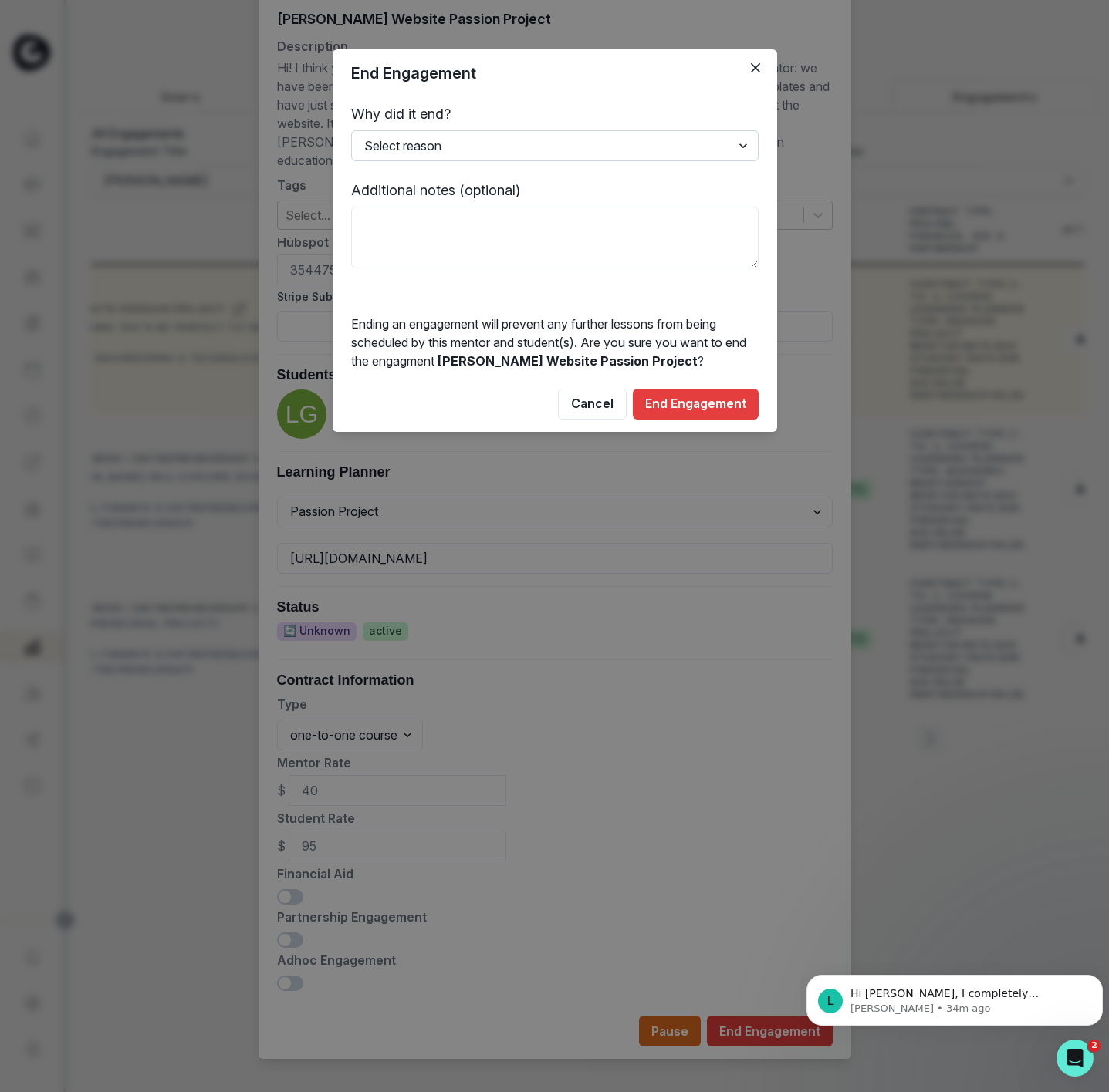
click at [450, 137] on select "Select reason Completed Ended by customer Ended by mentor Other (please add add…" at bounding box center [554, 145] width 408 height 31
select select "Ended by customer"
click at [351, 130] on select "Select reason Completed Ended by customer Ended by mentor Other (please add add…" at bounding box center [554, 145] width 408 height 31
click at [461, 239] on textarea at bounding box center [554, 237] width 408 height 61
type textarea "no time"
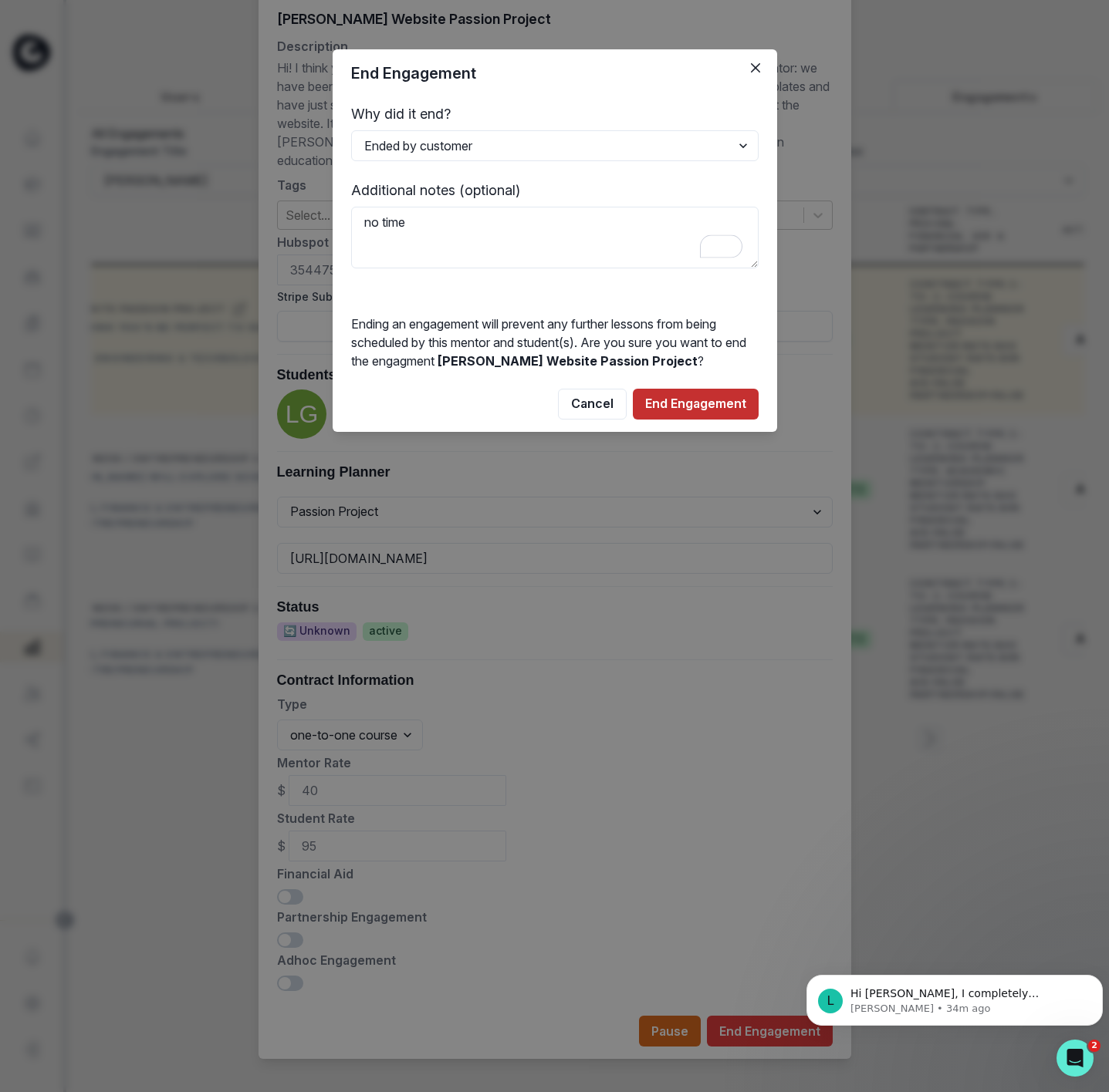
click at [665, 400] on button "End Engagement" at bounding box center [696, 403] width 126 height 31
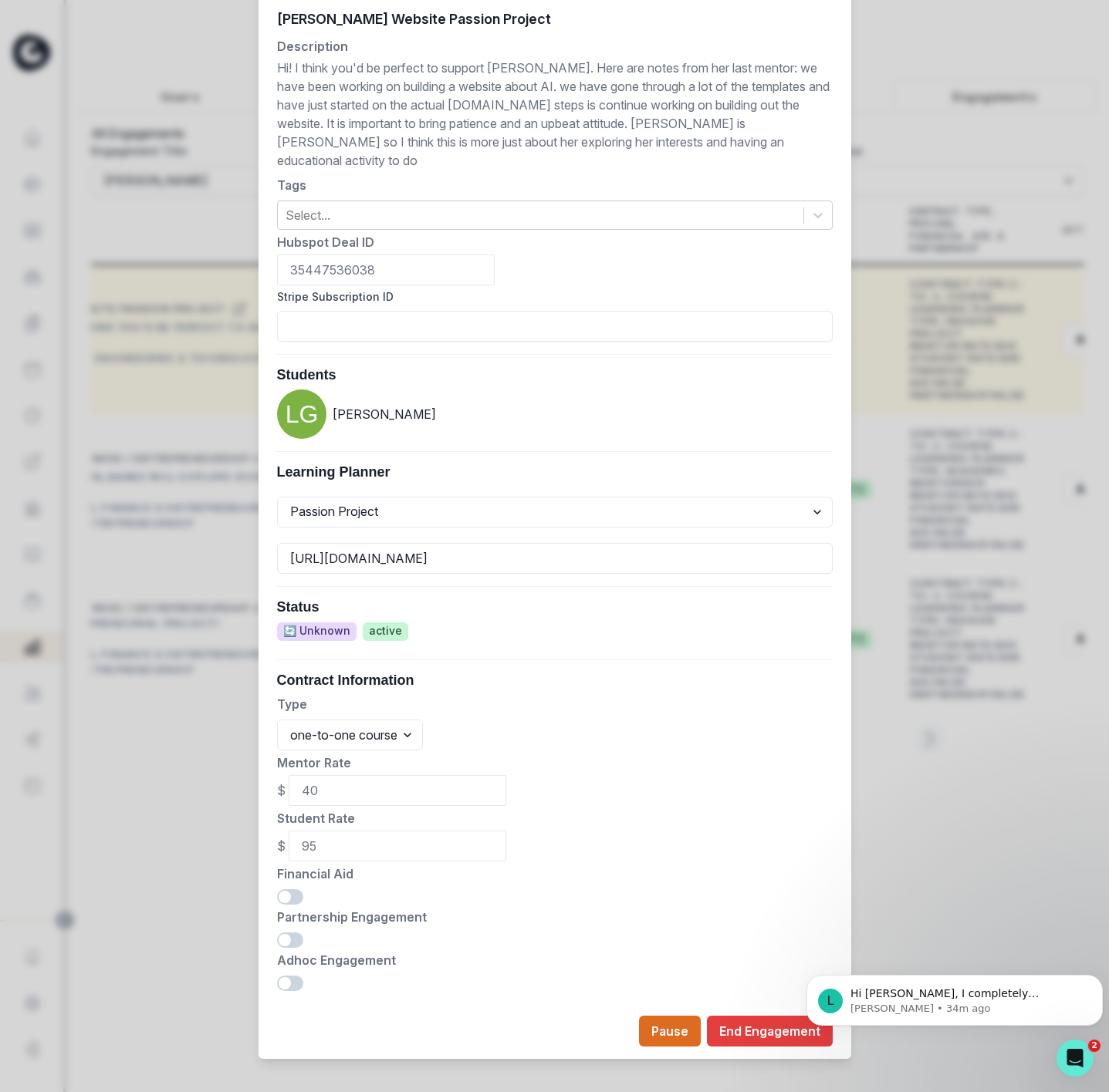
click at [191, 708] on div "Edit Engagement Engagement UUID be301201-eae6-4cbf-8080-a3558e493b98 Current Me…" at bounding box center [554, 546] width 1109 height 1092
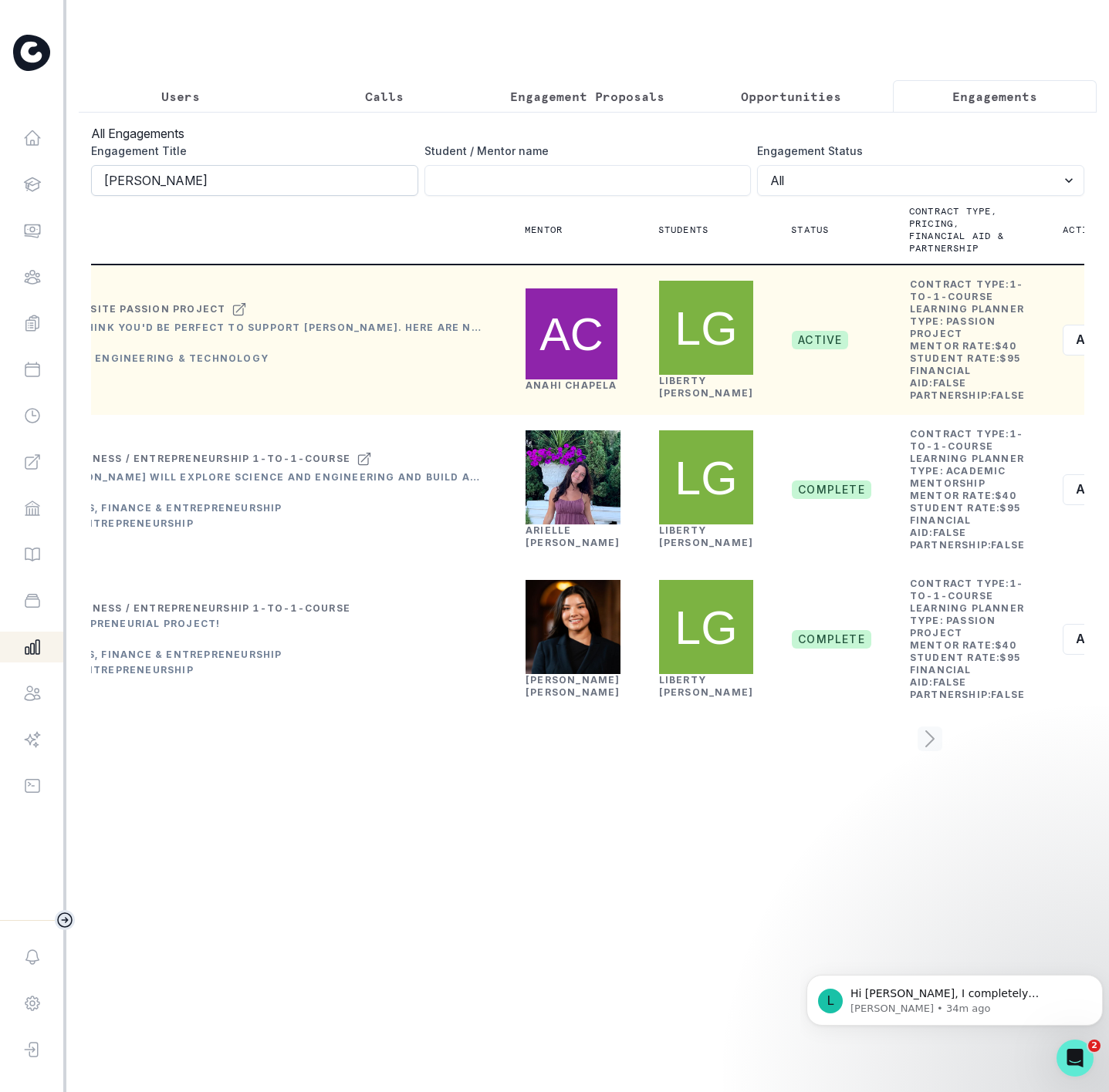
click at [237, 196] on input "[PERSON_NAME]" at bounding box center [255, 180] width 327 height 31
click button "submit" at bounding box center [0, 0] width 0 height 0
drag, startPoint x: 216, startPoint y: 194, endPoint x: 155, endPoint y: 133, distance: 86.3
click at [163, 186] on input "[PERSON_NAME]" at bounding box center [255, 180] width 327 height 31
click at [173, 95] on p "Users" at bounding box center [180, 96] width 38 height 18
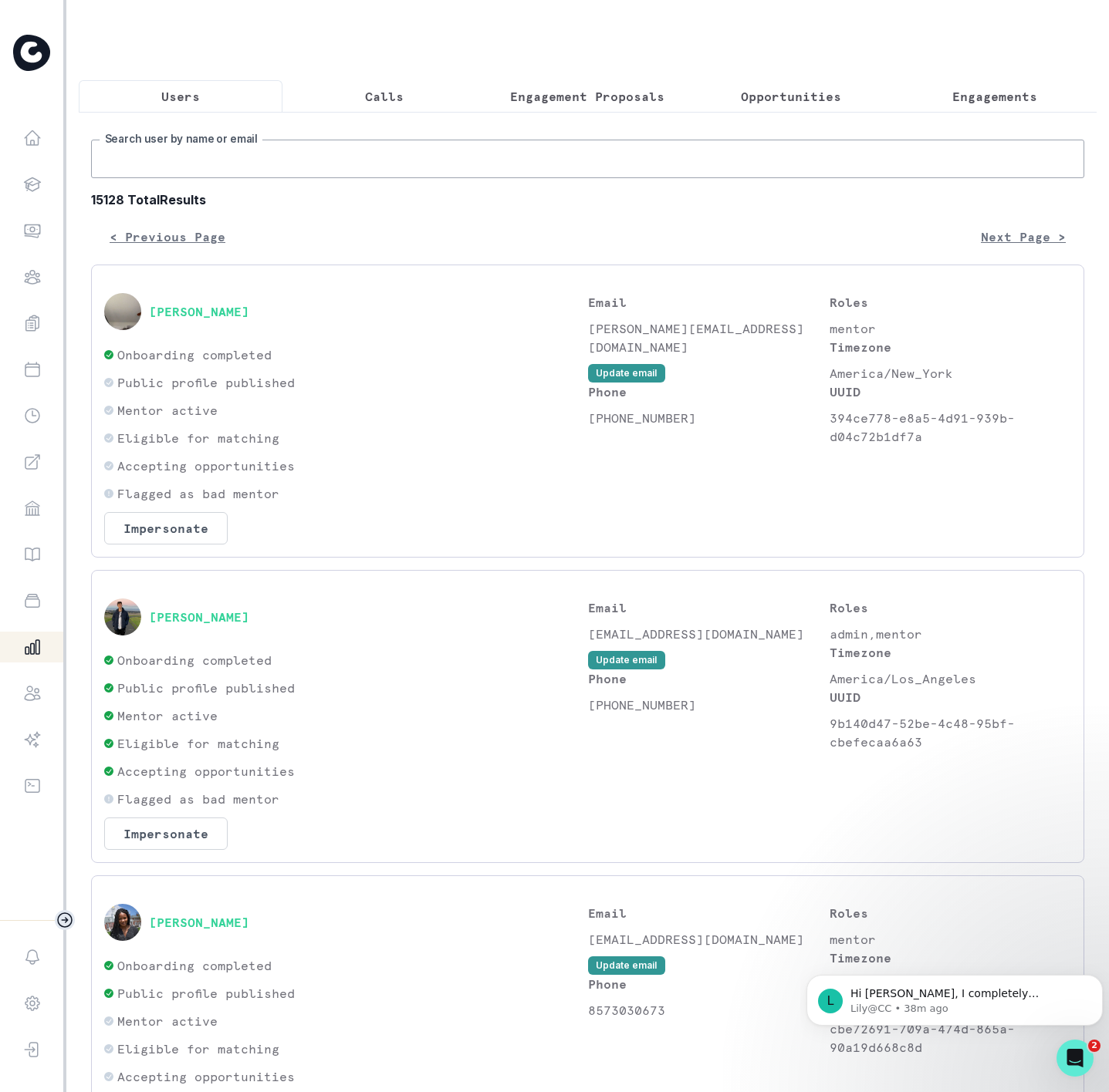
click at [274, 170] on input "Search user by name or email" at bounding box center [588, 158] width 993 height 38
paste input "[PERSON_NAME]"
type input "[PERSON_NAME]"
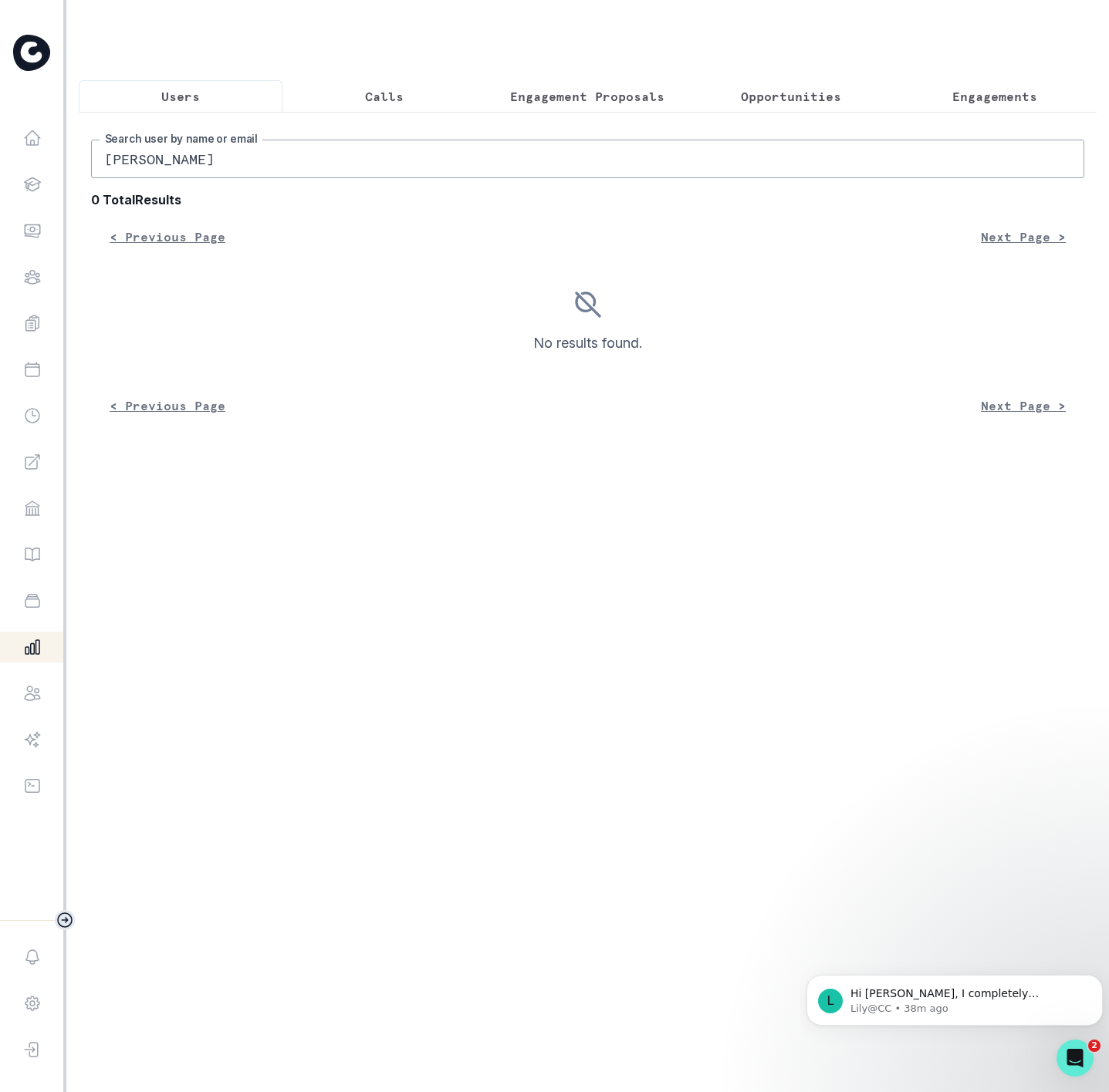
click at [118, 178] on input "[PERSON_NAME]" at bounding box center [588, 158] width 993 height 38
type input "[PERSON_NAME]"
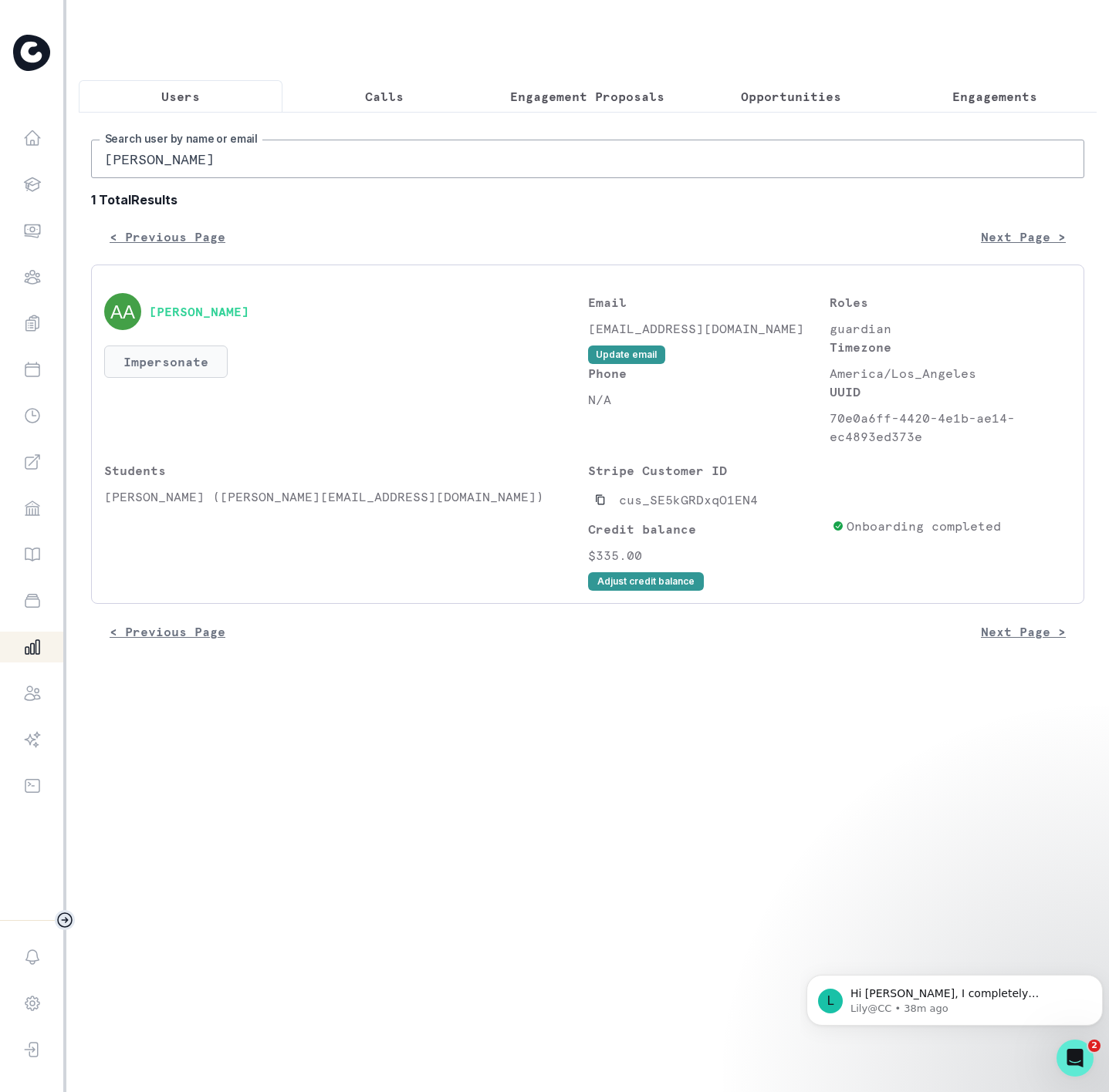
click at [194, 378] on button "Impersonate" at bounding box center [165, 361] width 124 height 32
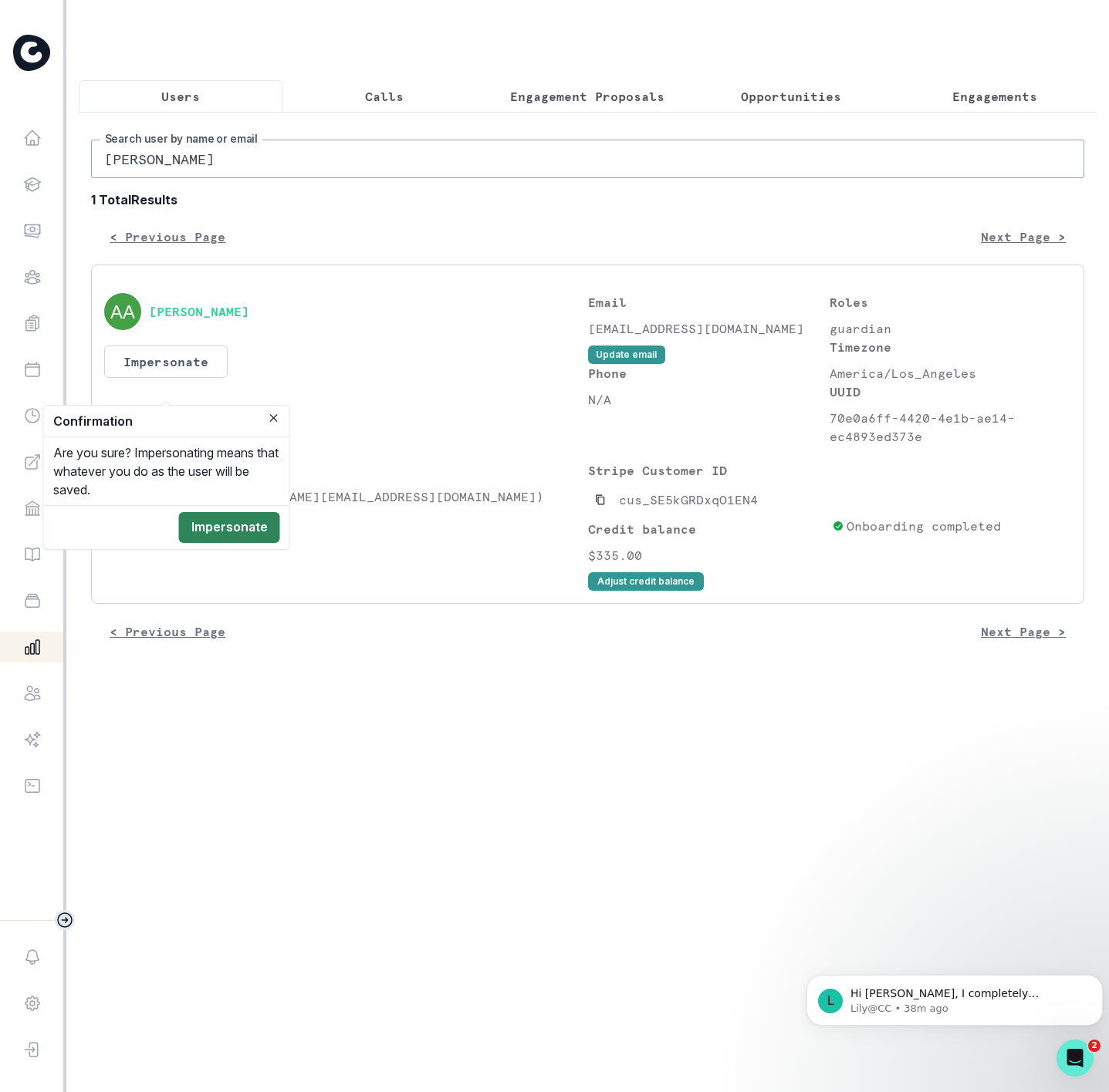
click at [241, 539] on button "Impersonate" at bounding box center [230, 527] width 101 height 31
